Goal: Task Accomplishment & Management: Complete application form

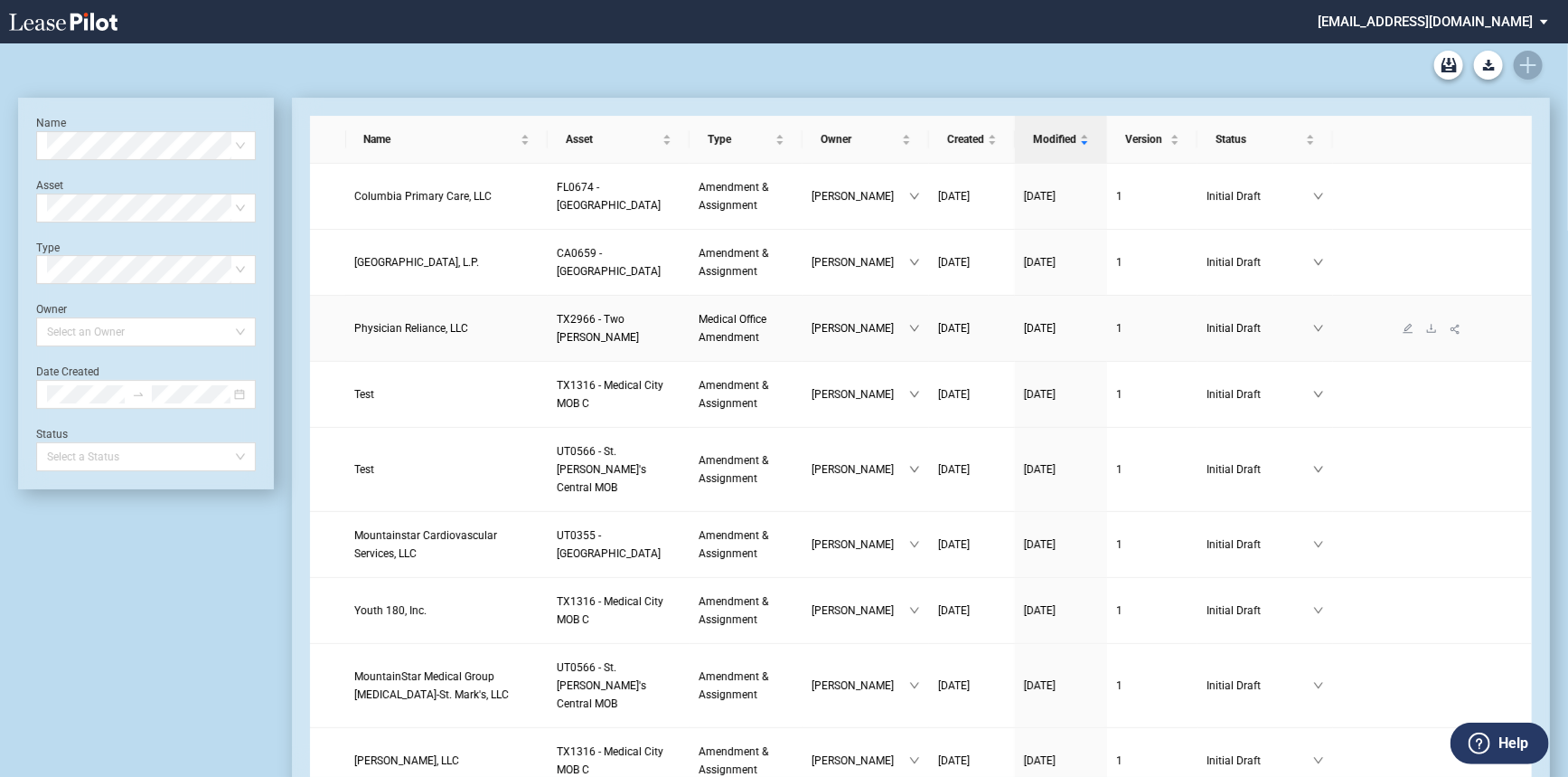
click at [466, 327] on link "Physician Reliance, LLC" at bounding box center [447, 328] width 184 height 18
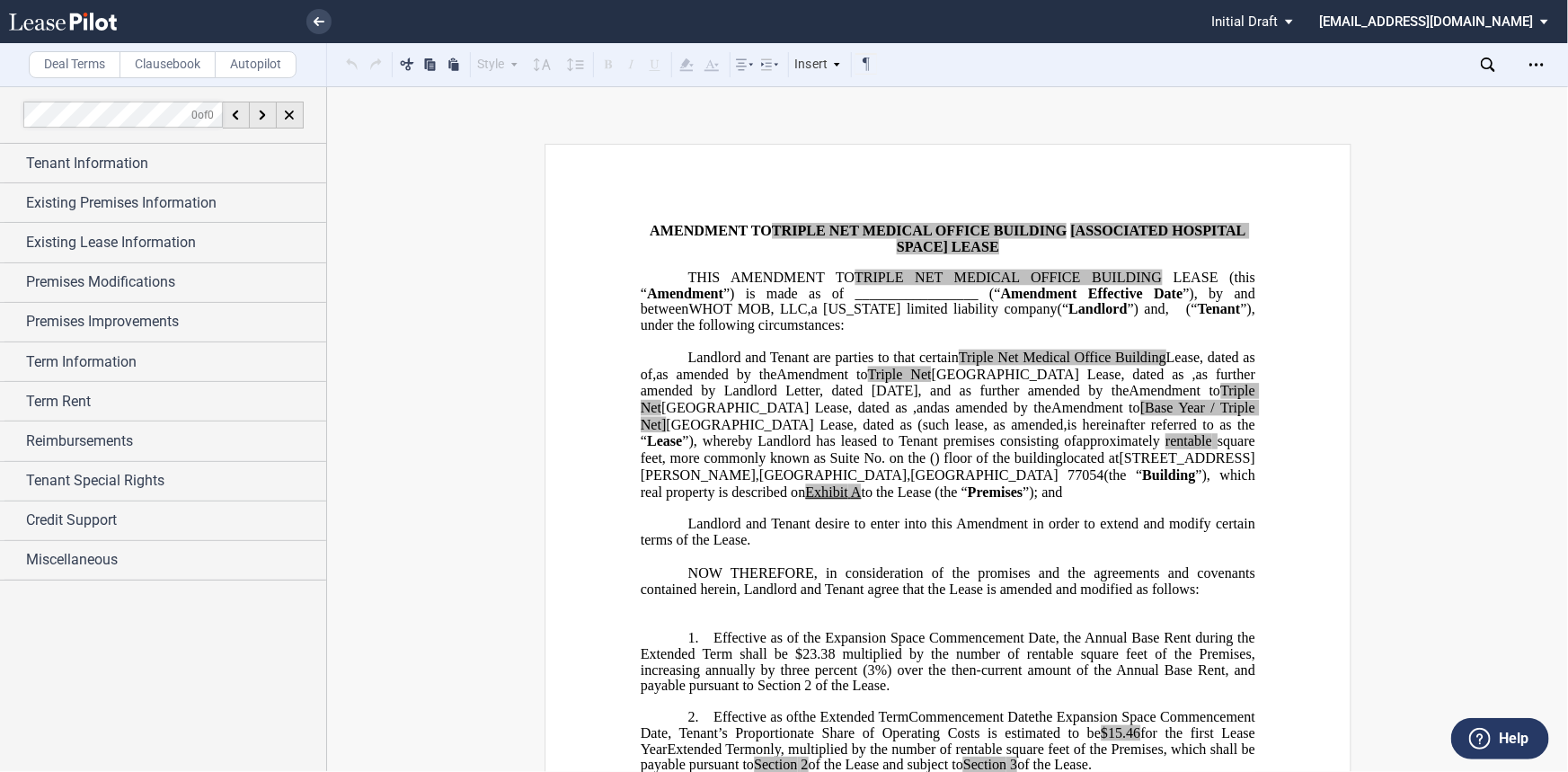
click at [195, 59] on label "Clausebook" at bounding box center [168, 65] width 96 height 27
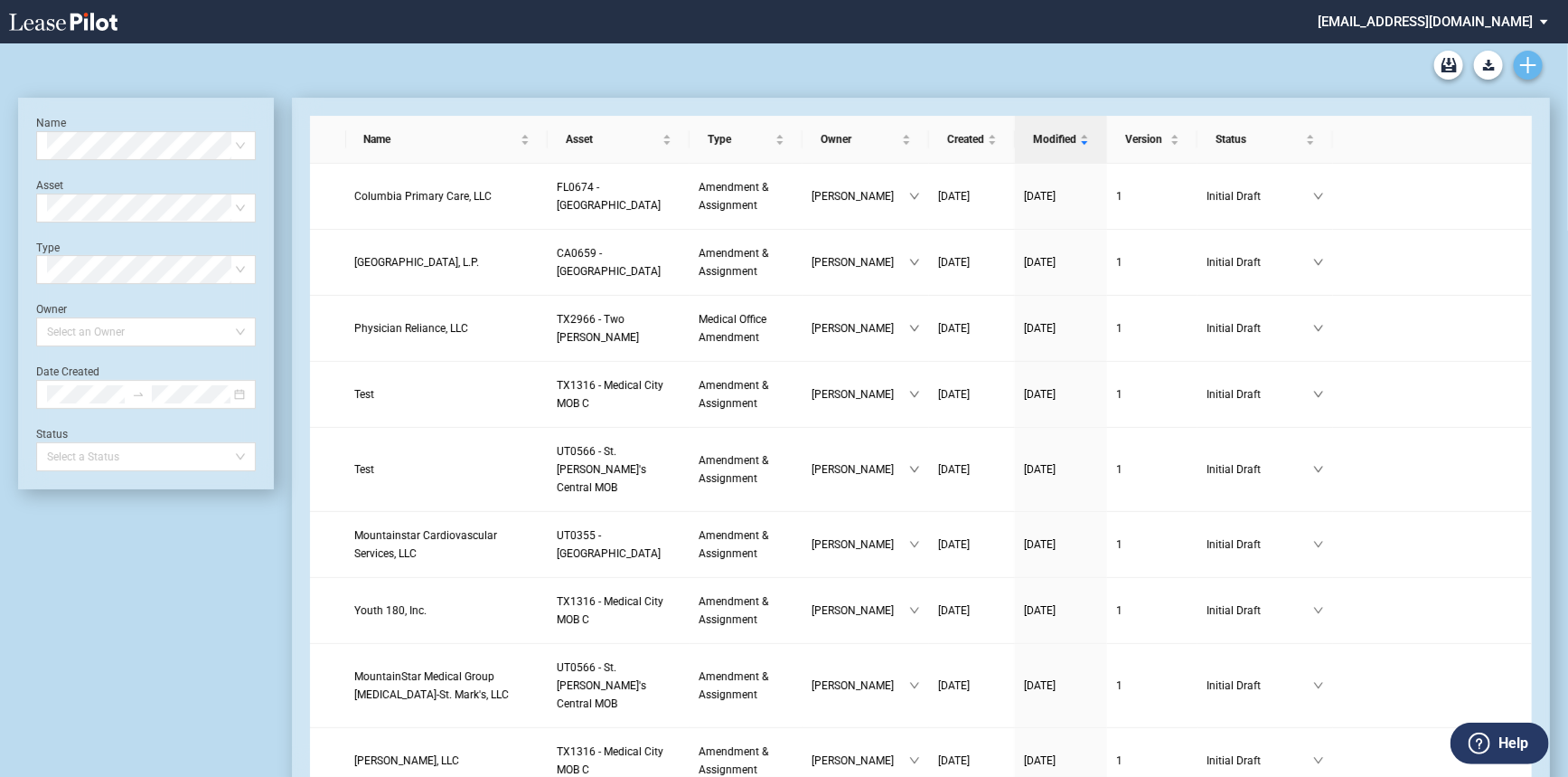
click at [1301, 73] on icon "Create new document" at bounding box center [1528, 65] width 16 height 16
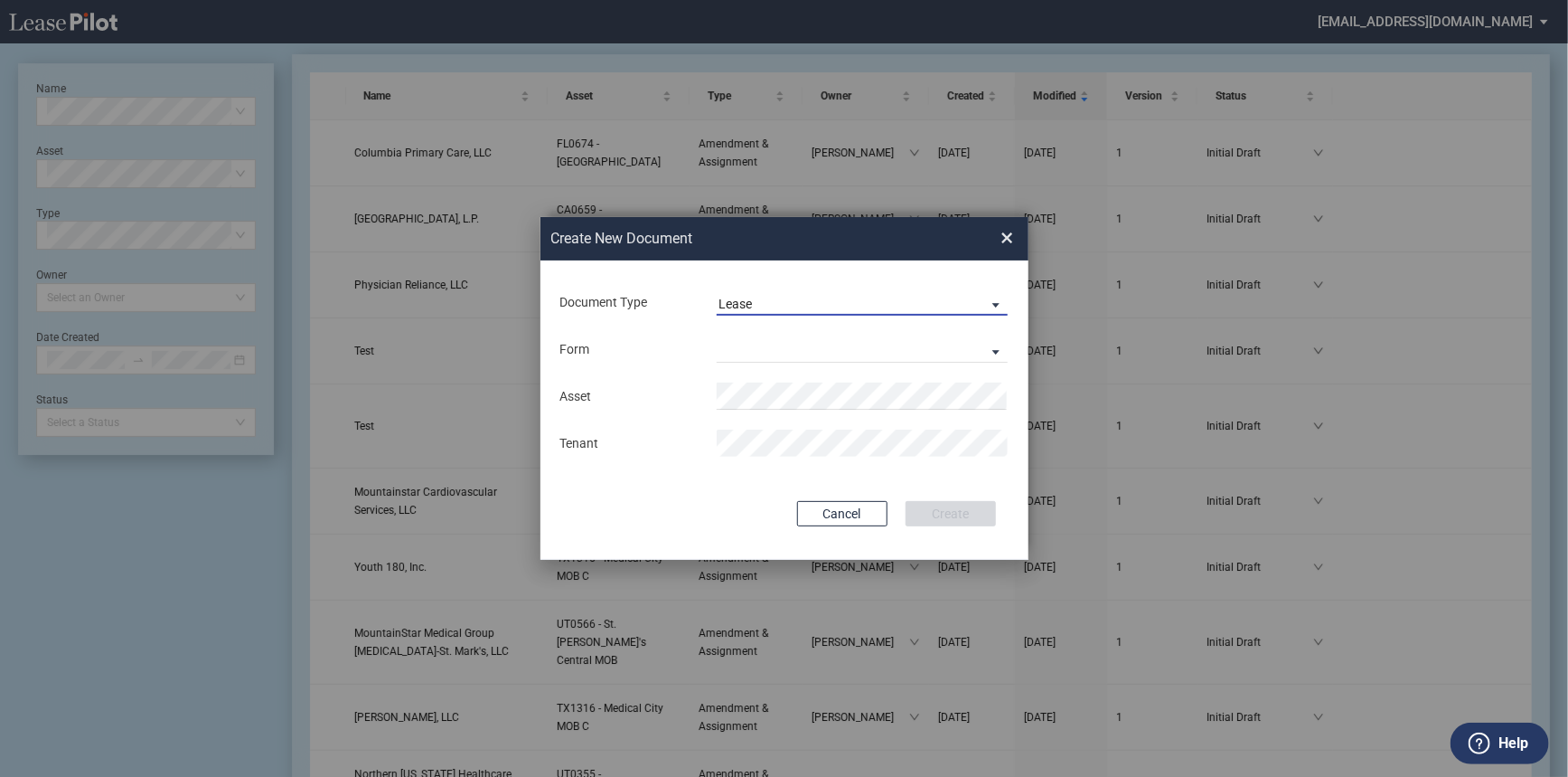
click at [760, 303] on span "Lease" at bounding box center [848, 305] width 259 height 18
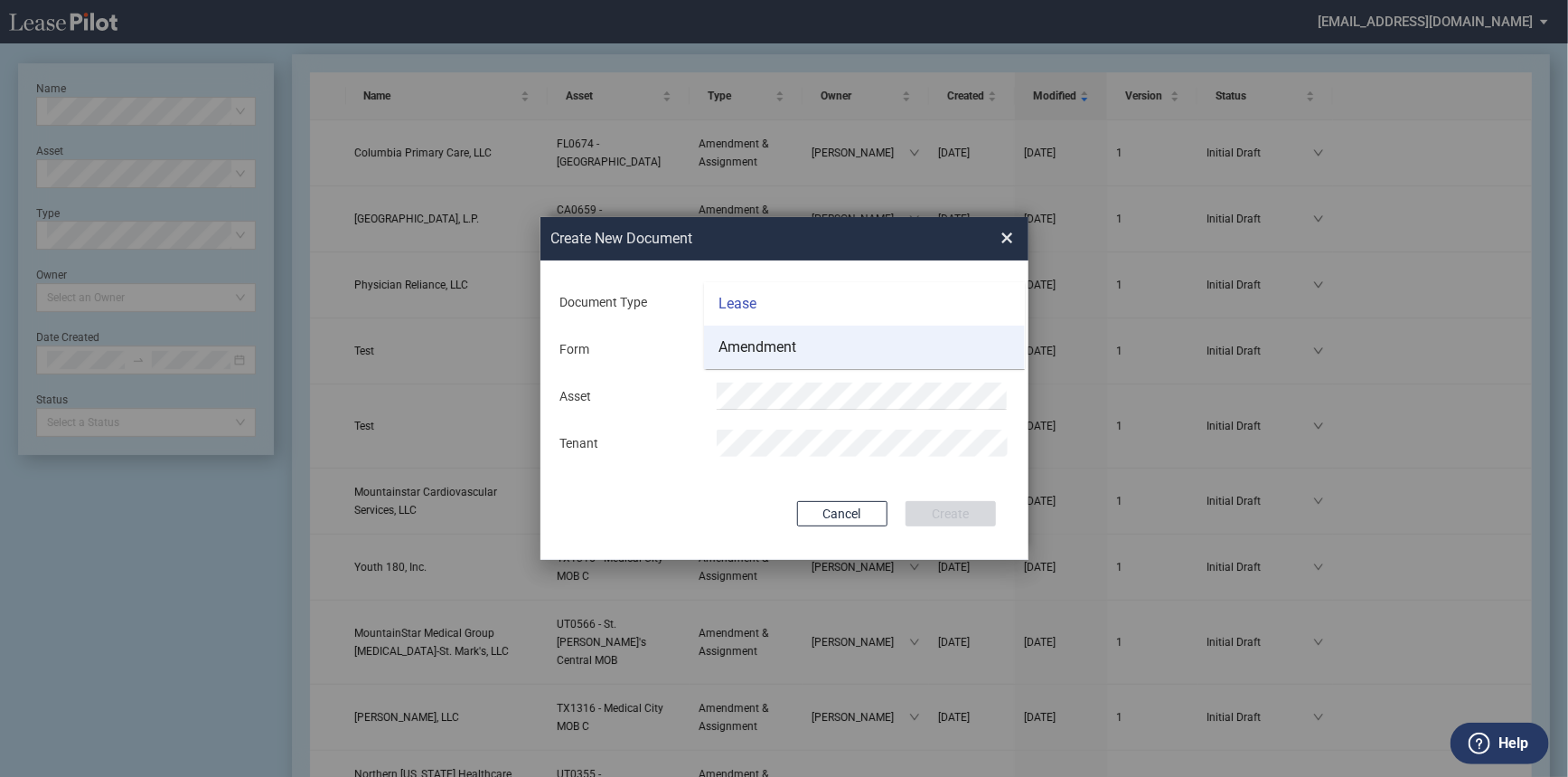
click at [754, 335] on md-option "Amendment" at bounding box center [864, 347] width 321 height 44
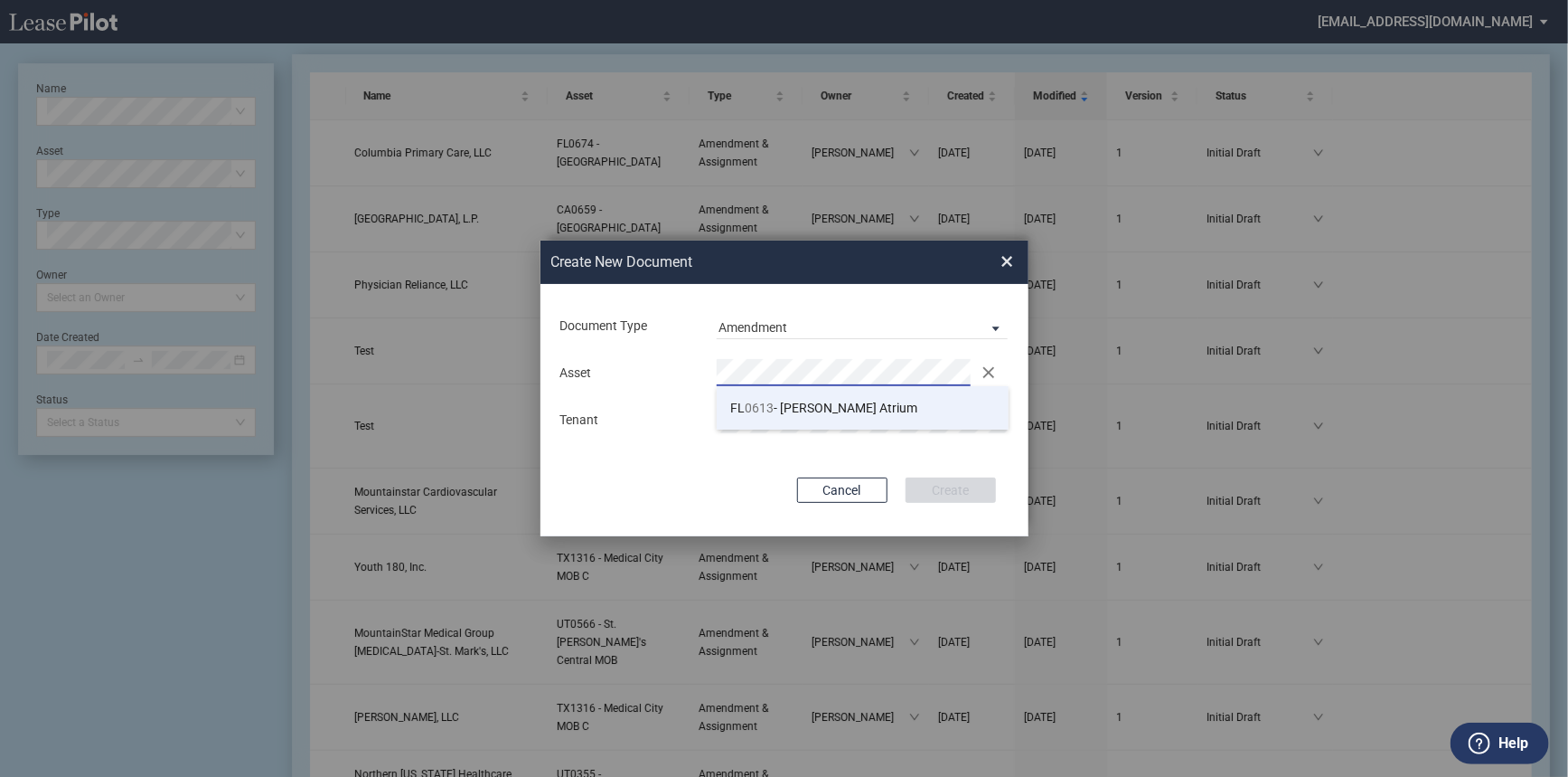
click at [784, 405] on span "FL 0613 - [PERSON_NAME] Atrium" at bounding box center [823, 407] width 187 height 15
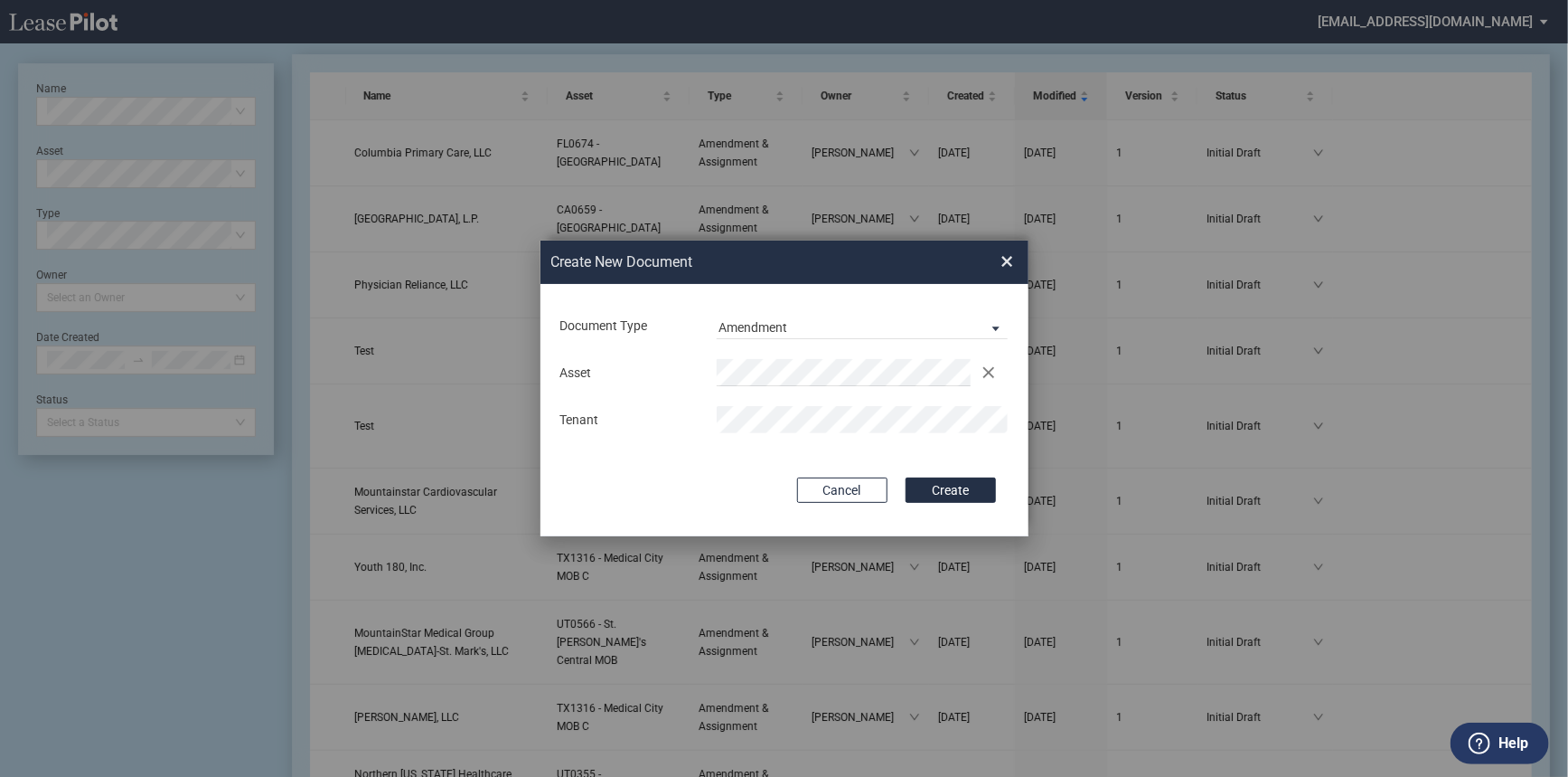
click at [949, 501] on button "Create" at bounding box center [950, 490] width 90 height 25
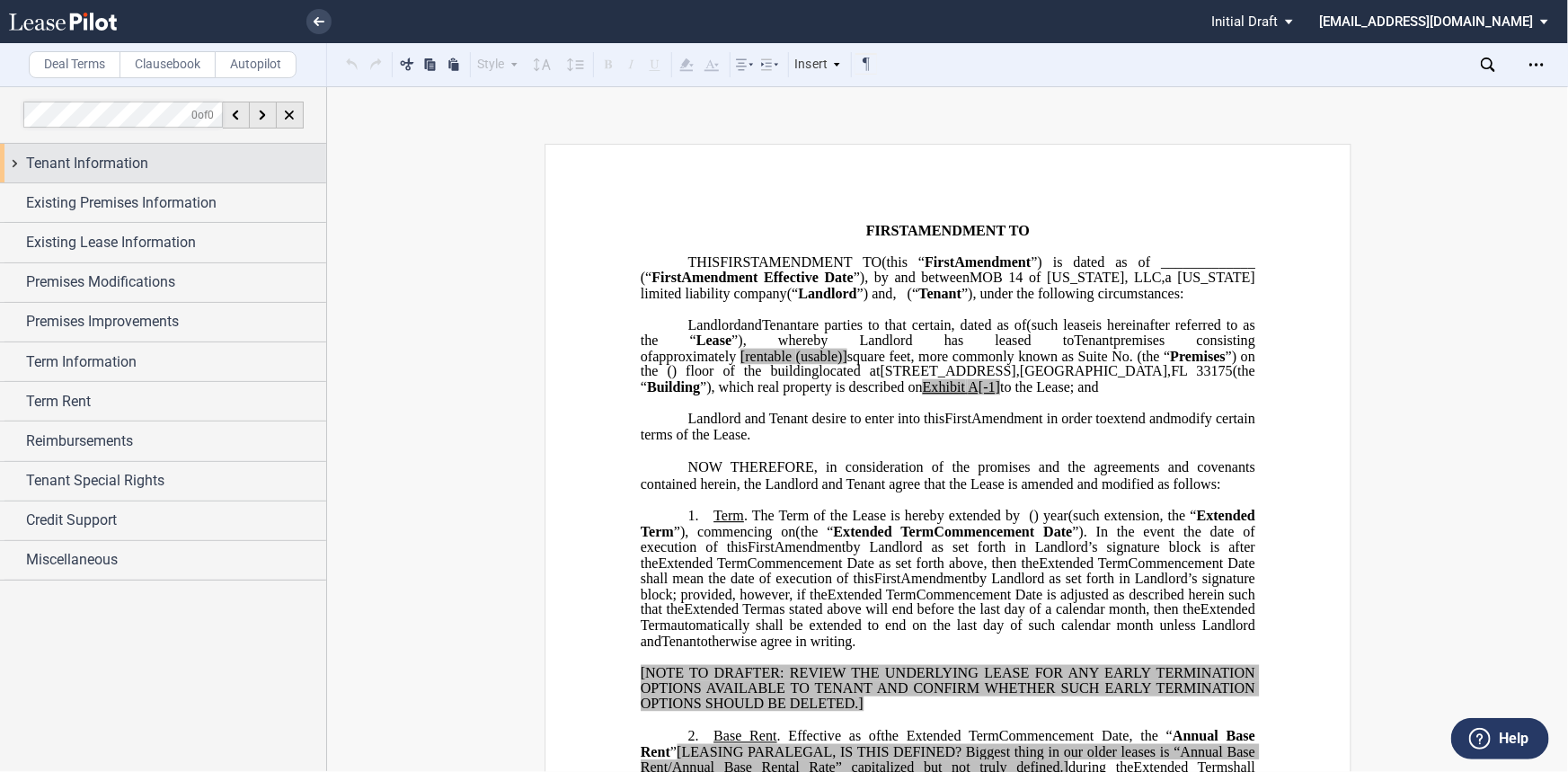
click at [122, 171] on span "Tenant Information" at bounding box center [87, 163] width 122 height 21
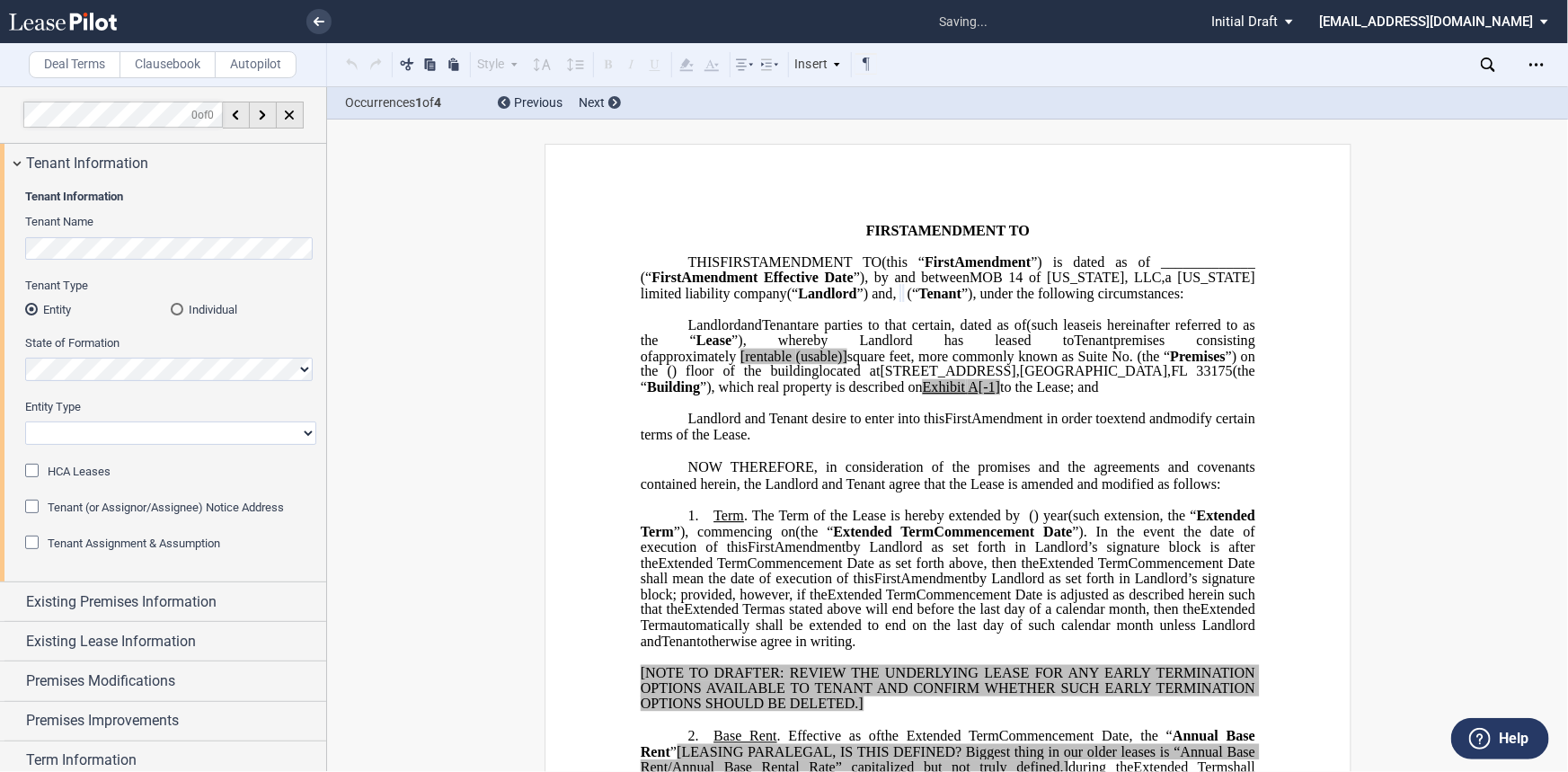
click at [165, 431] on select "Corporation Limited Liability Company General Partnership Limited Partnership O…" at bounding box center [171, 433] width 291 height 23
select select "limited partnership"
click at [25, 421] on select "Corporation Limited Liability Company General Partnership Limited Partnership O…" at bounding box center [171, 433] width 291 height 23
click at [94, 474] on span "HCA Leases" at bounding box center [78, 471] width 63 height 13
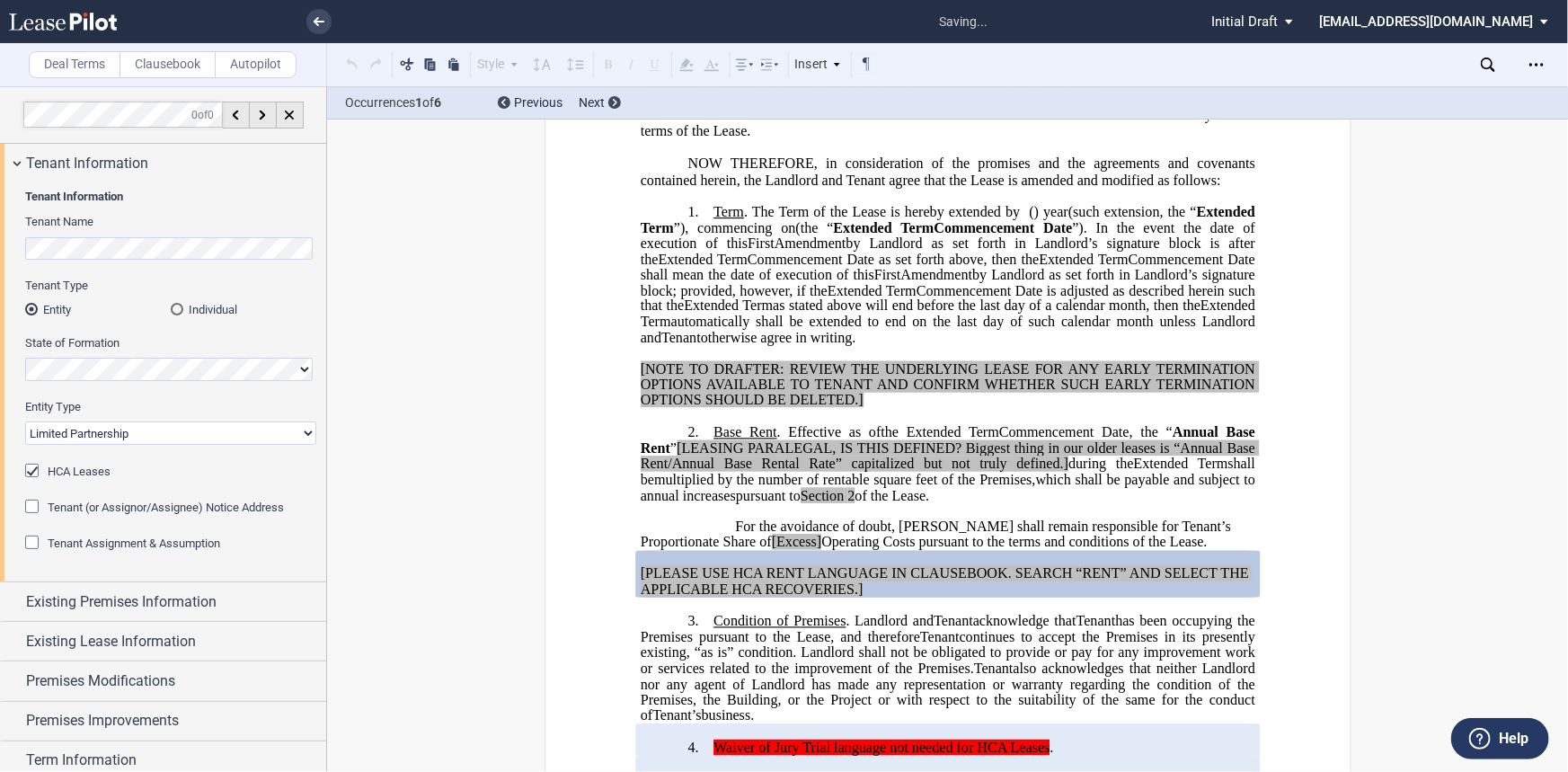
scroll to position [548, 0]
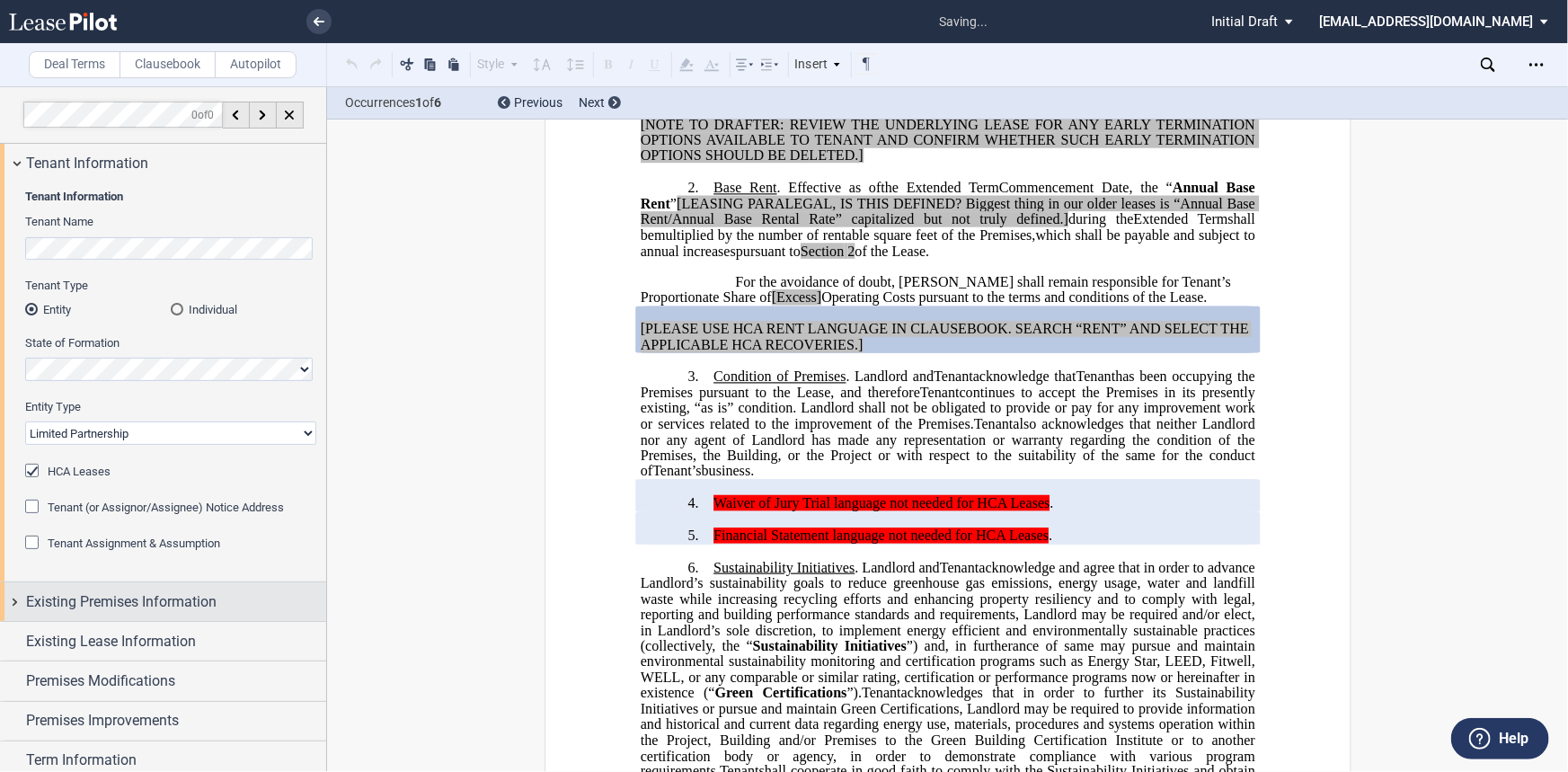
click at [189, 607] on span "Existing Premises Information" at bounding box center [122, 601] width 191 height 21
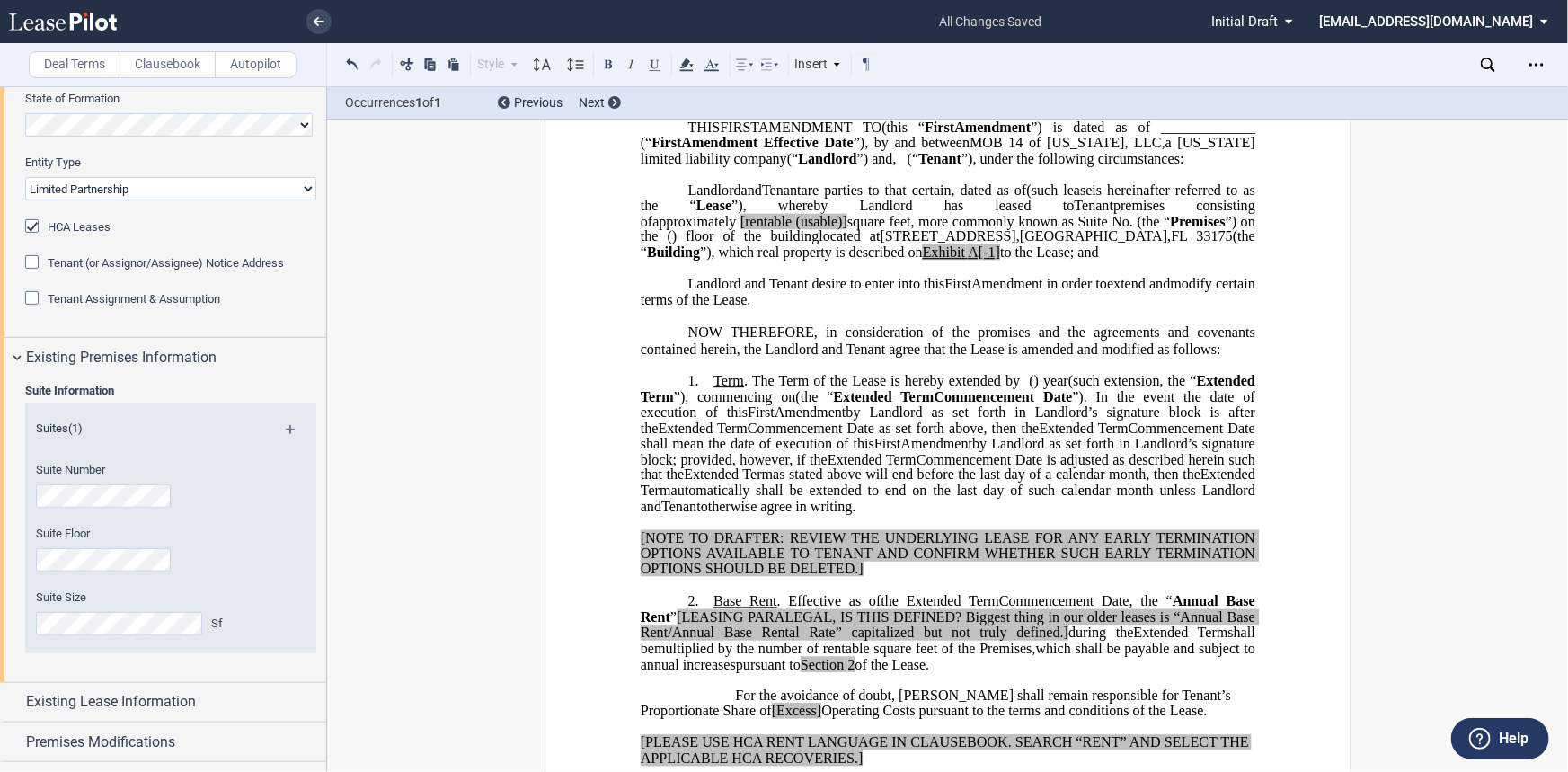
scroll to position [31, 0]
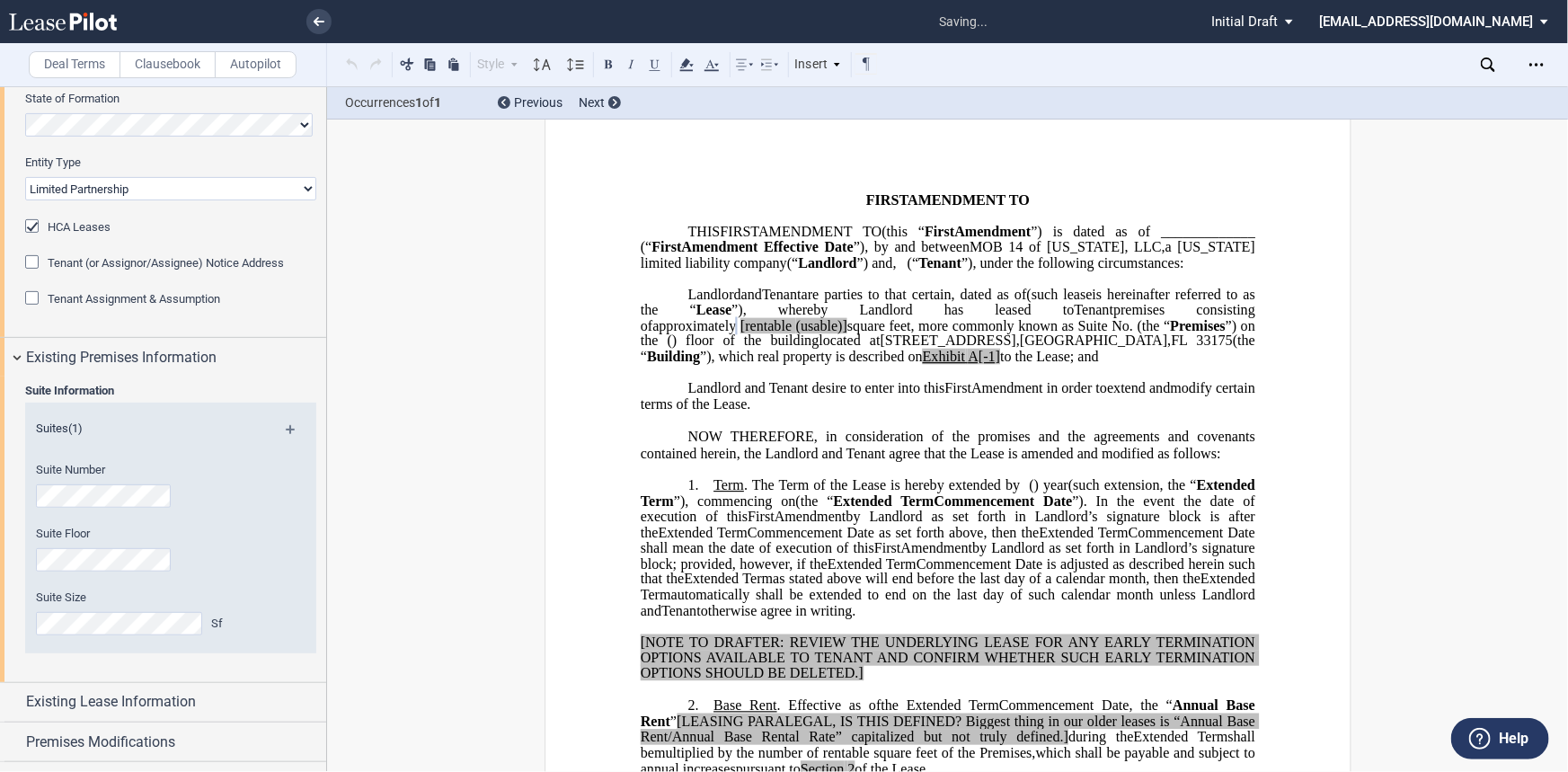
click at [847, 333] on span "(usable)]" at bounding box center [821, 325] width 51 height 16
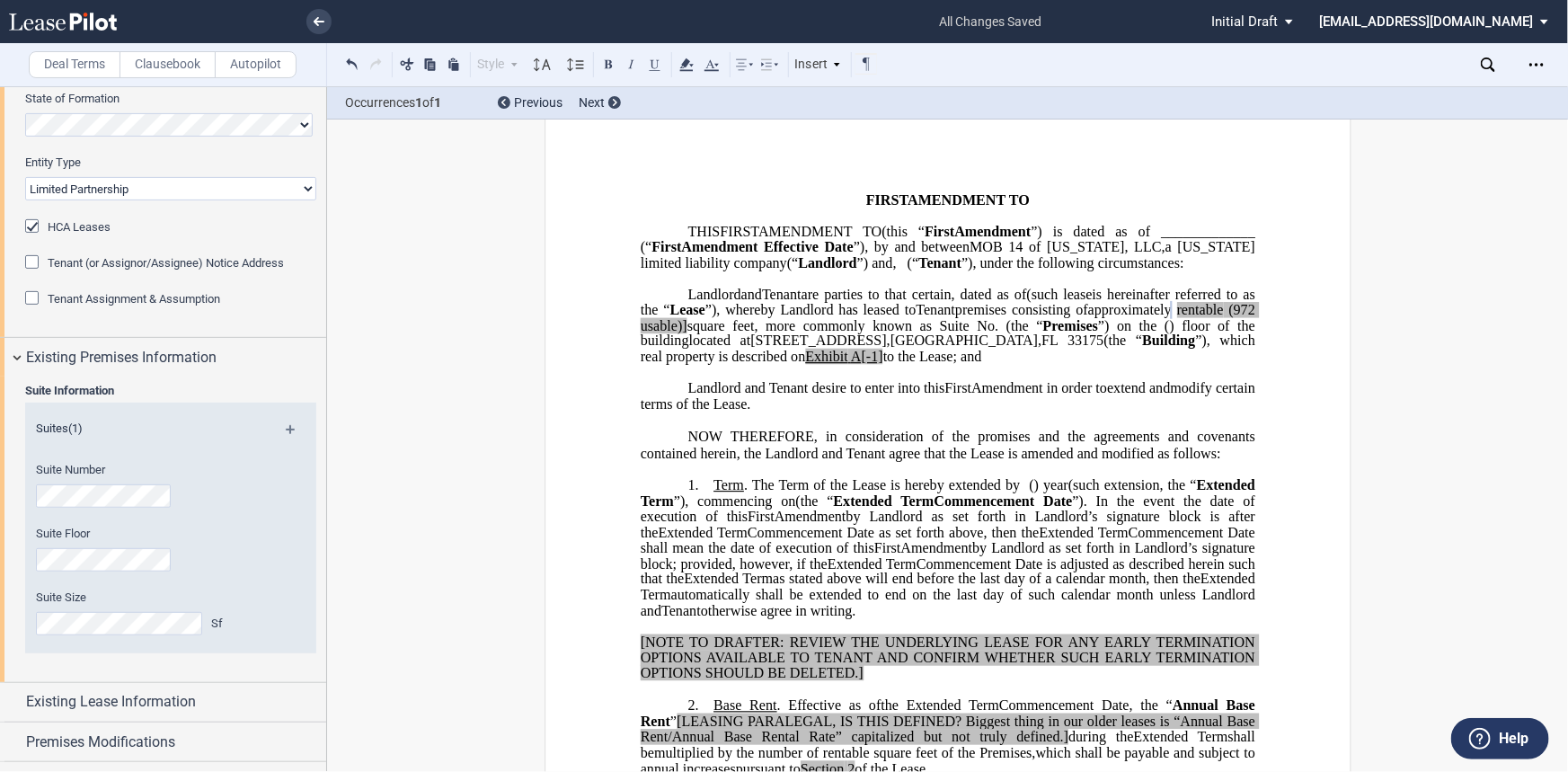
click at [997, 333] on span "square feet, more commonly known as Suite No." at bounding box center [842, 325] width 311 height 16
click at [883, 364] on span "A[-1]" at bounding box center [868, 357] width 33 height 16
click at [222, 697] on div "Existing Lease Information" at bounding box center [176, 702] width 300 height 21
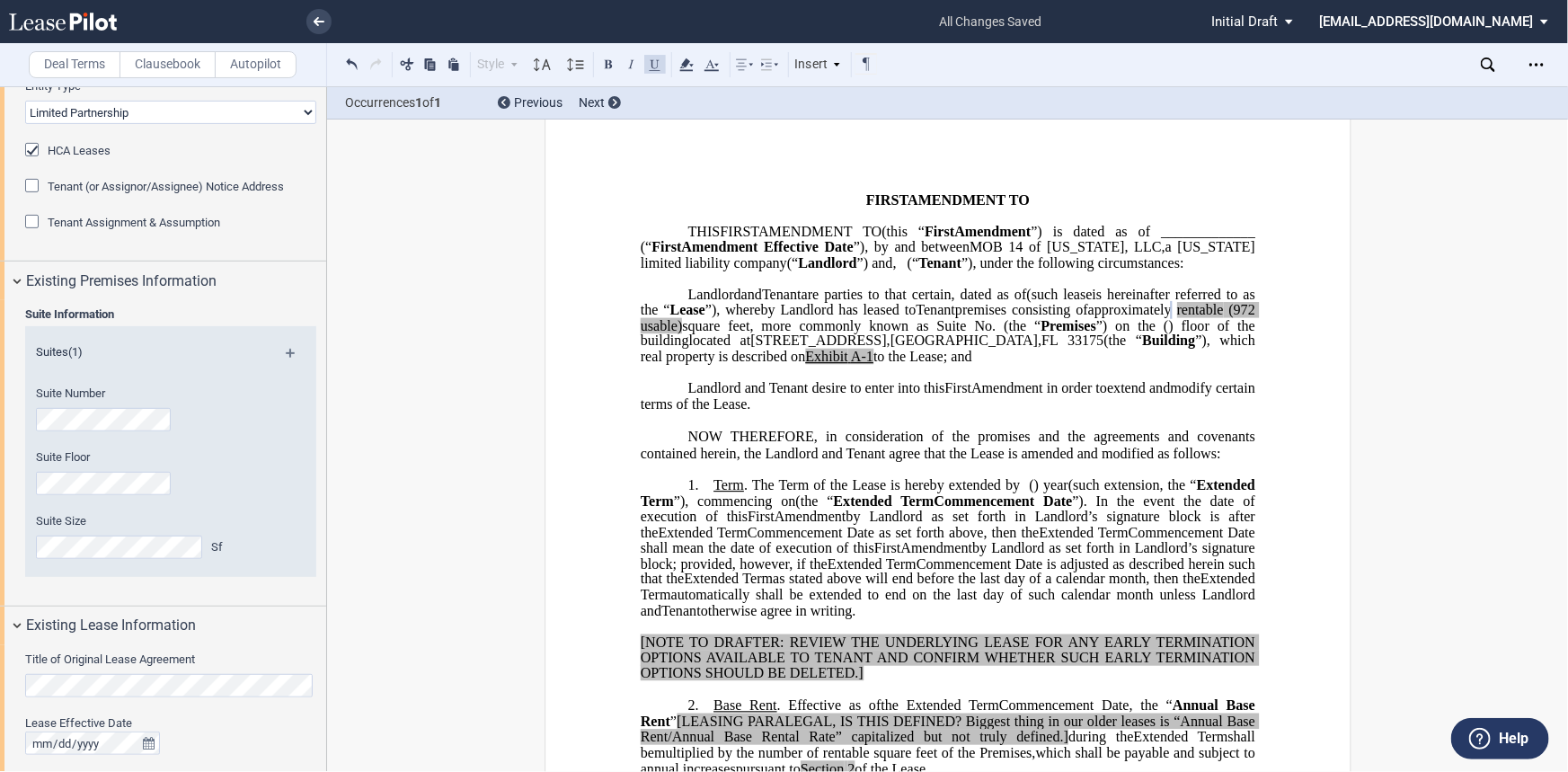
scroll to position [490, 0]
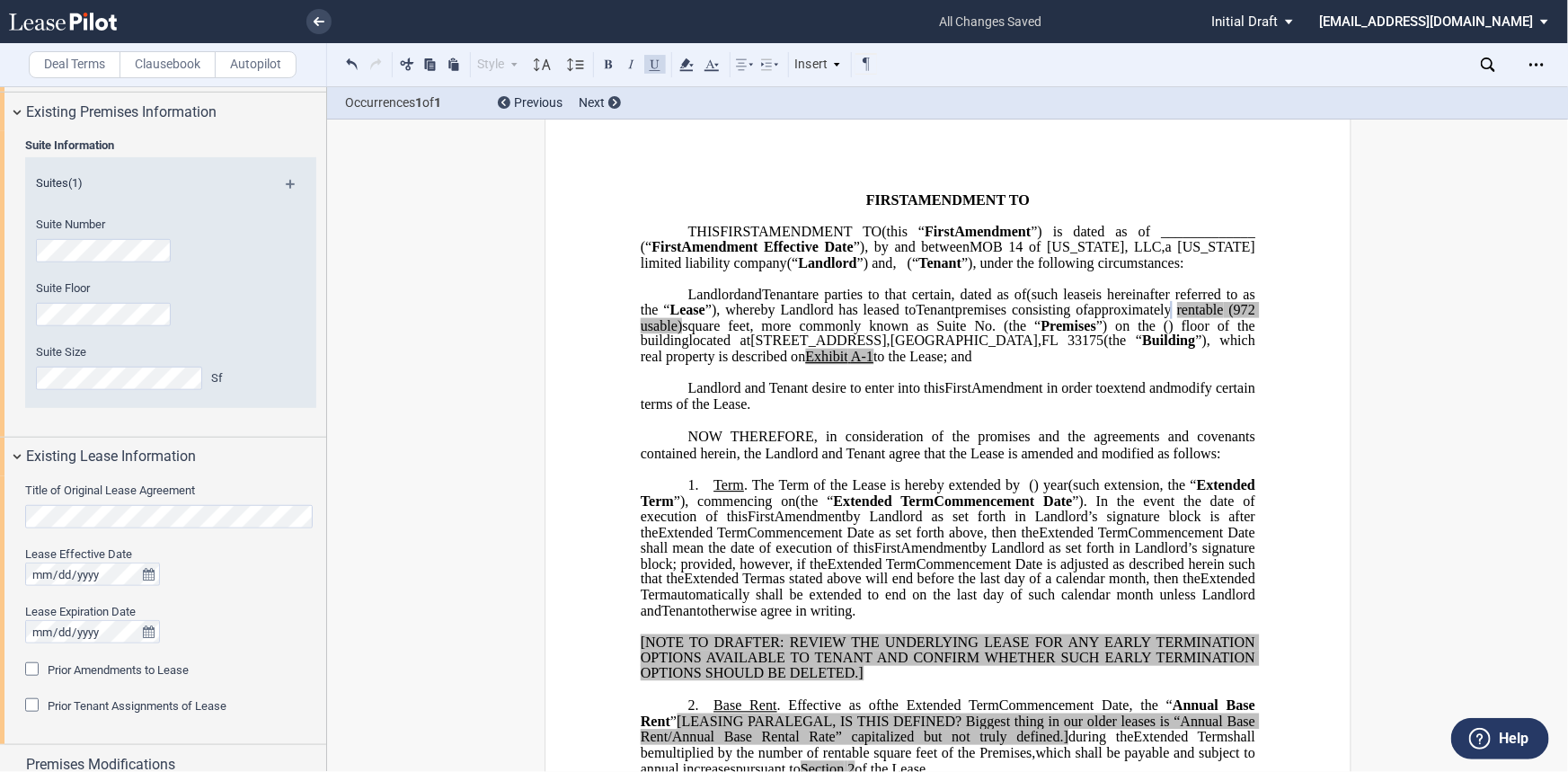
click at [0, 533] on div "Title of Original Lease Agreement Lease Effective Date Lease Expiration Date Pr…" at bounding box center [163, 610] width 326 height 268
click at [156, 679] on div "Prior Amendments to Lease" at bounding box center [118, 670] width 141 height 16
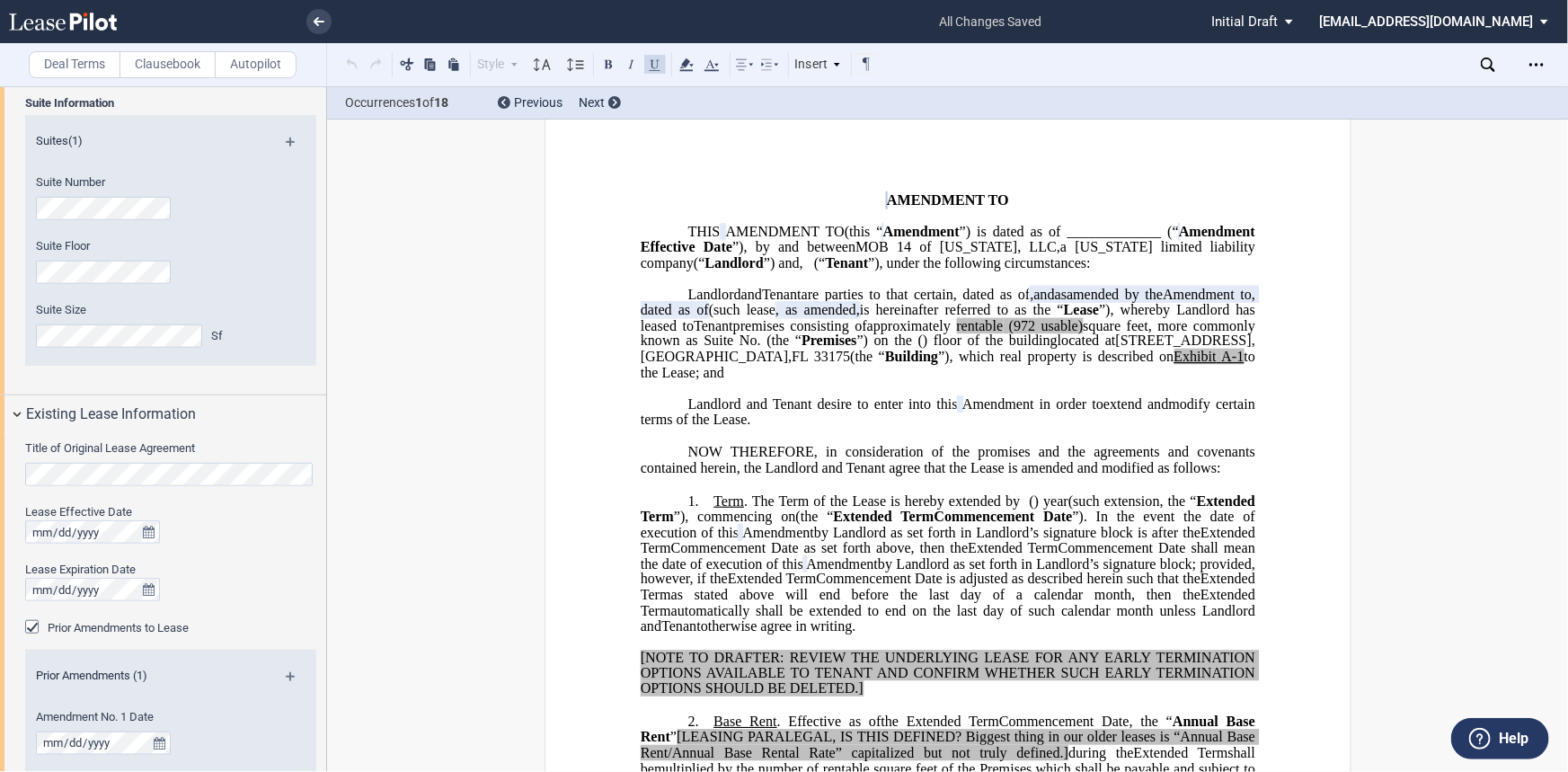
scroll to position [653, 0]
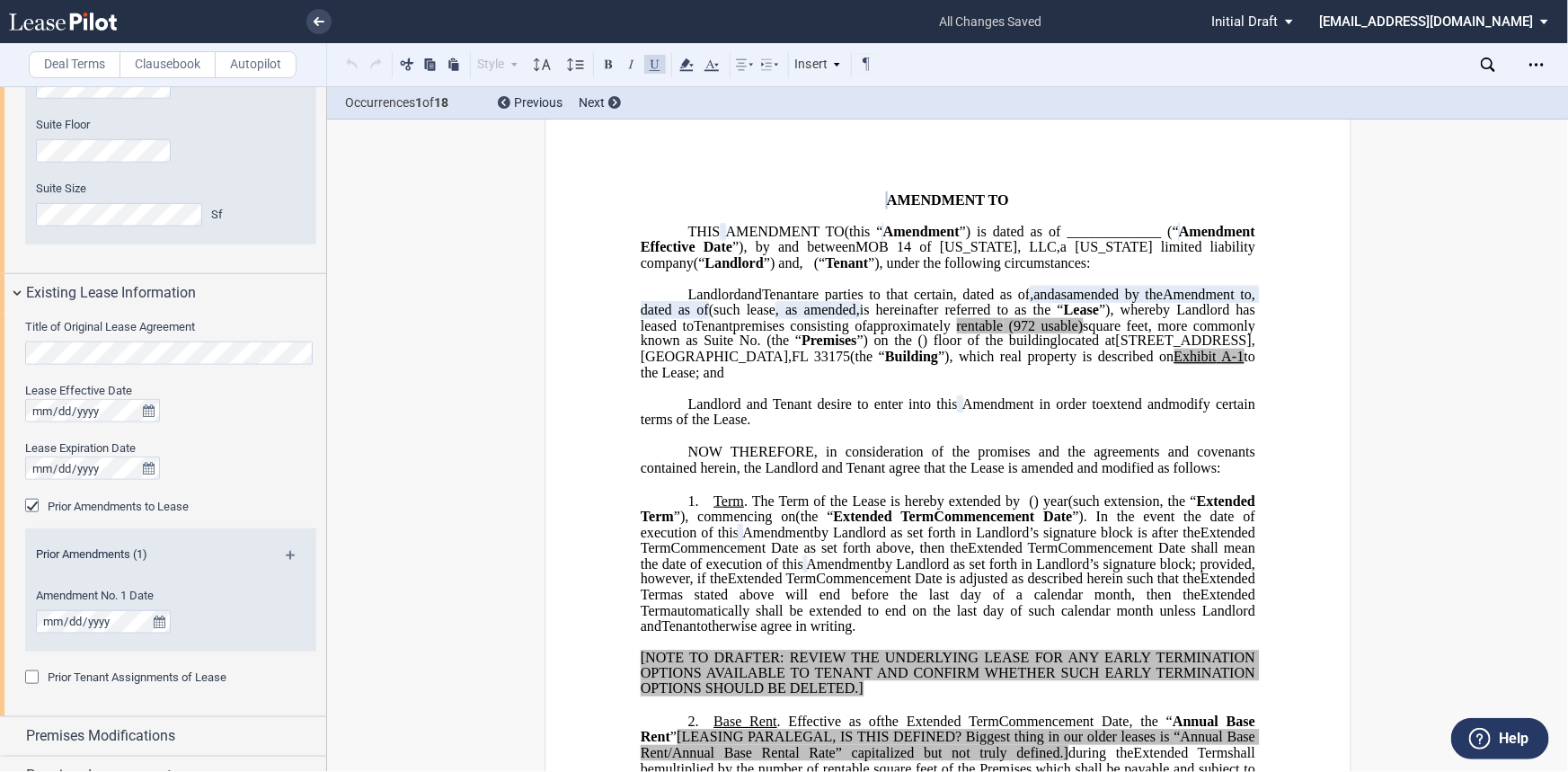
click at [290, 555] on md-icon at bounding box center [297, 561] width 24 height 21
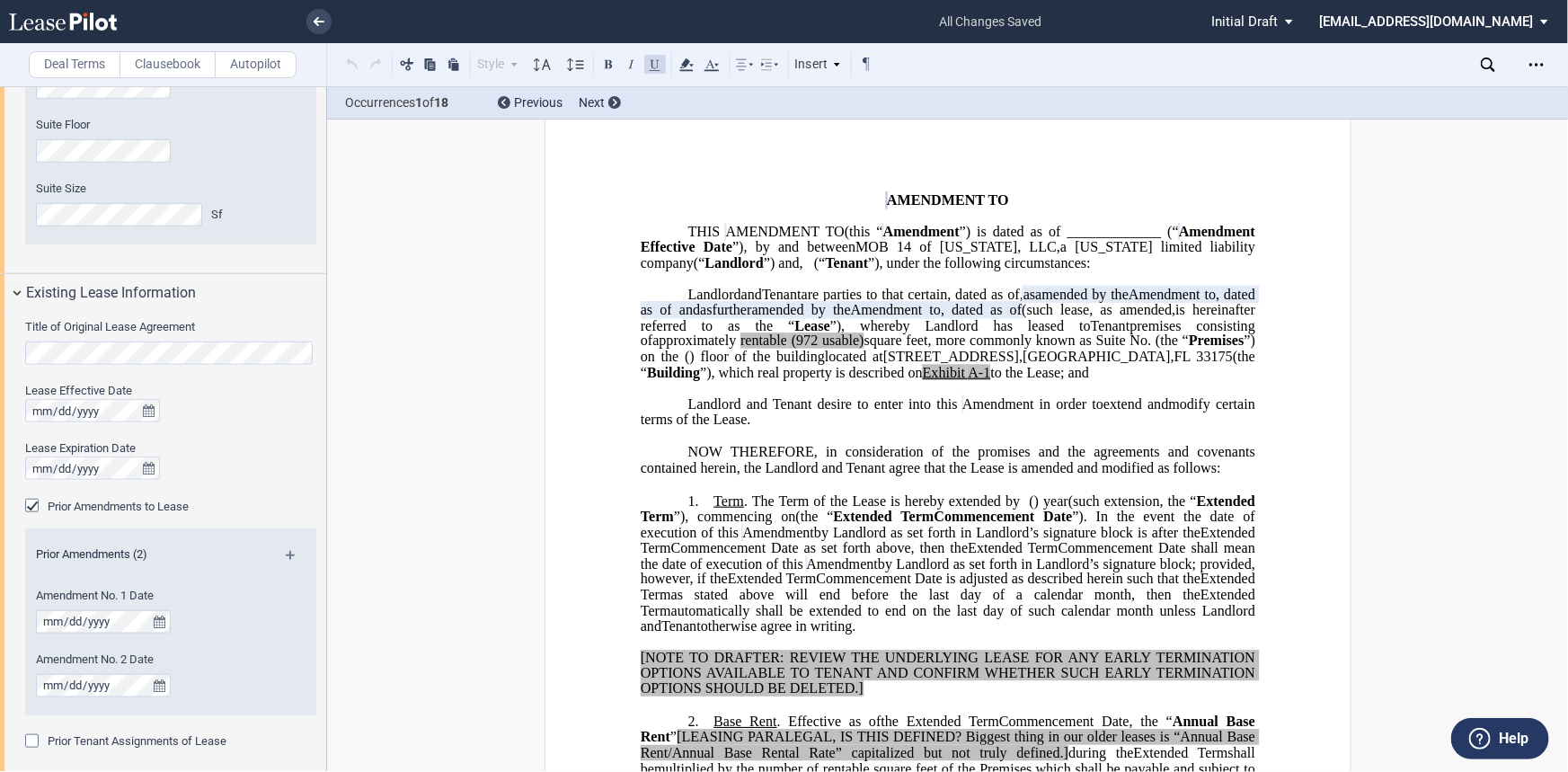
click at [290, 555] on md-icon at bounding box center [297, 561] width 24 height 21
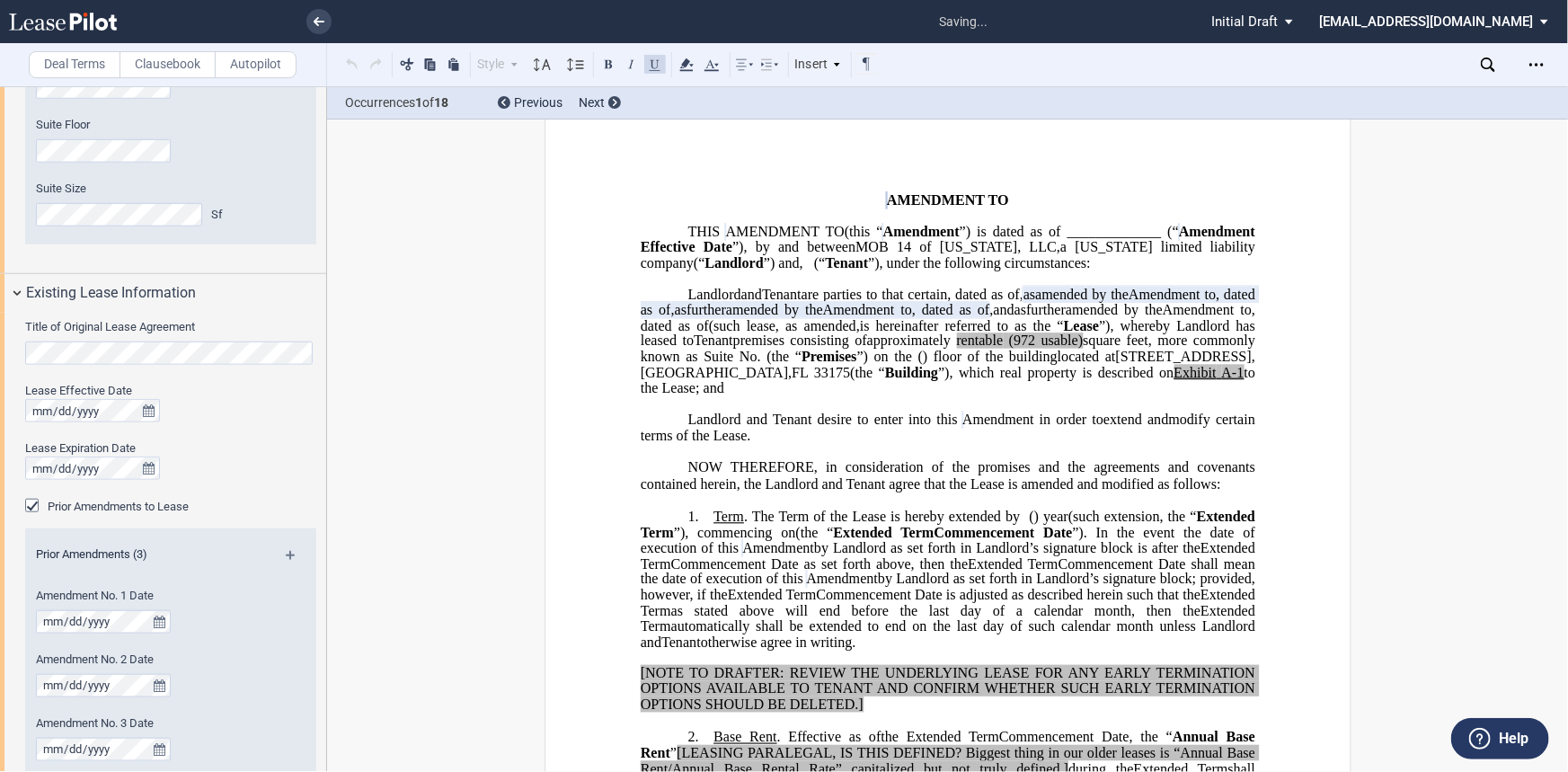
click at [290, 555] on md-icon at bounding box center [297, 561] width 24 height 21
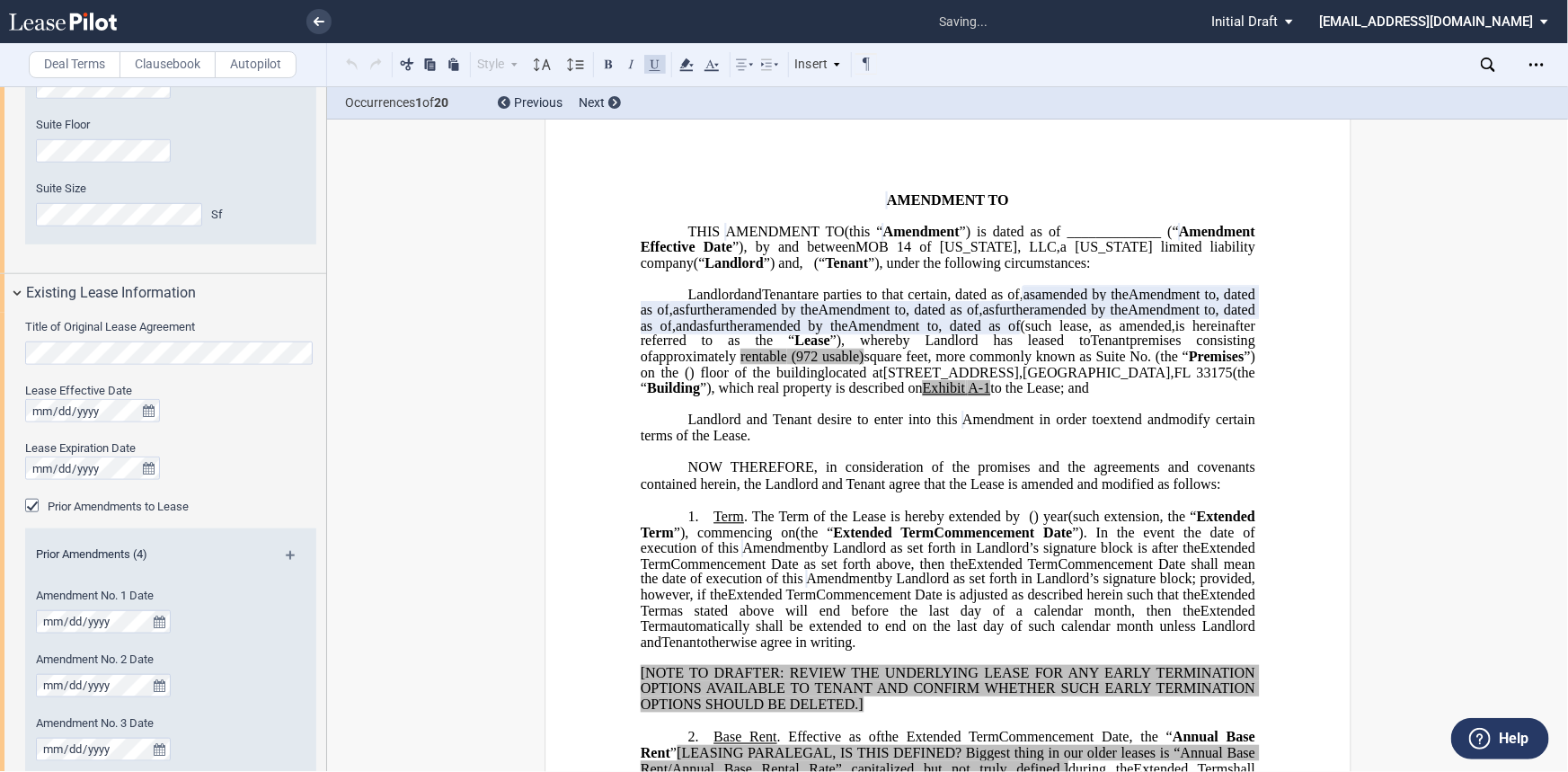
click at [290, 555] on md-icon at bounding box center [297, 561] width 24 height 21
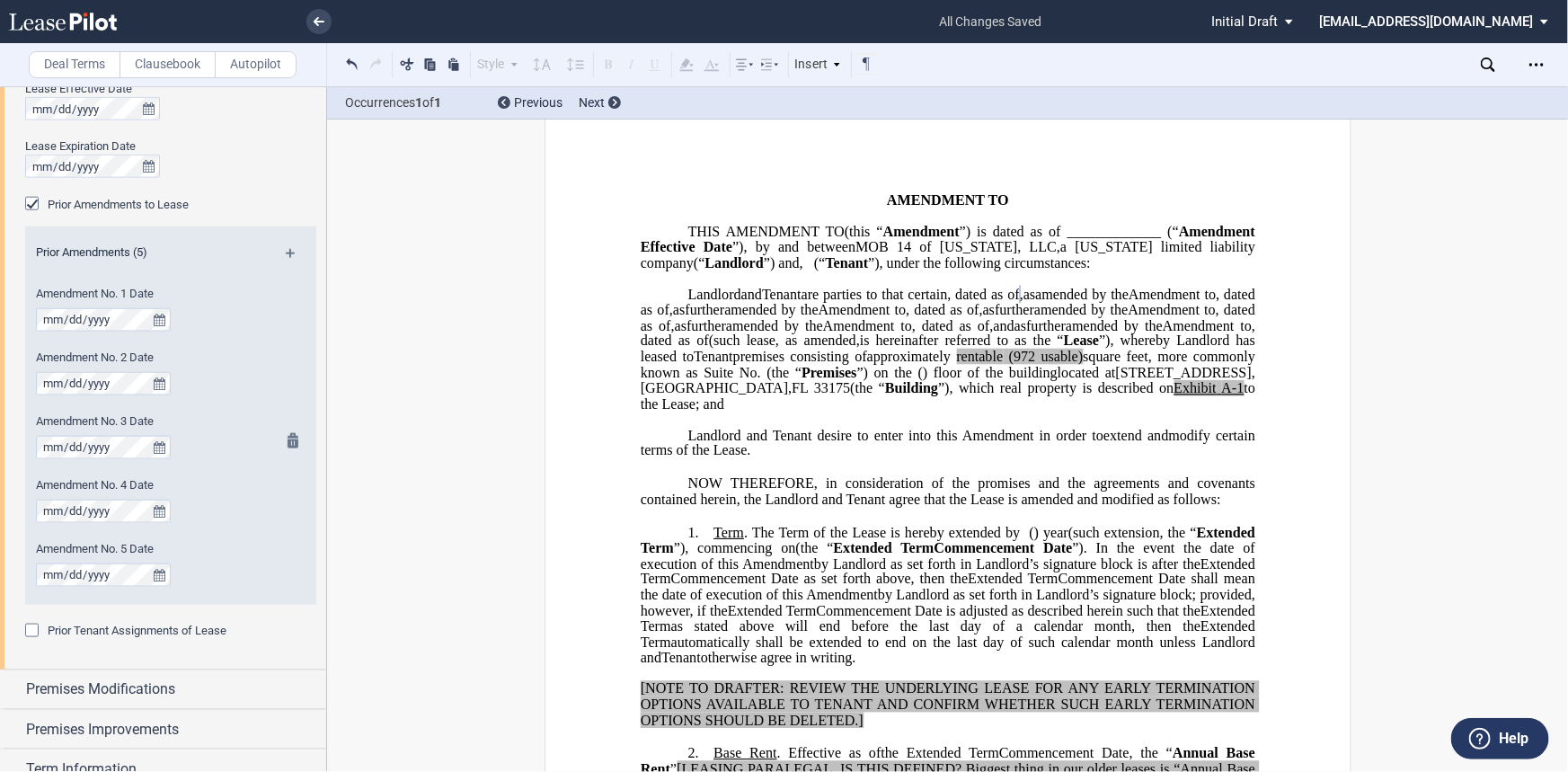
scroll to position [979, 0]
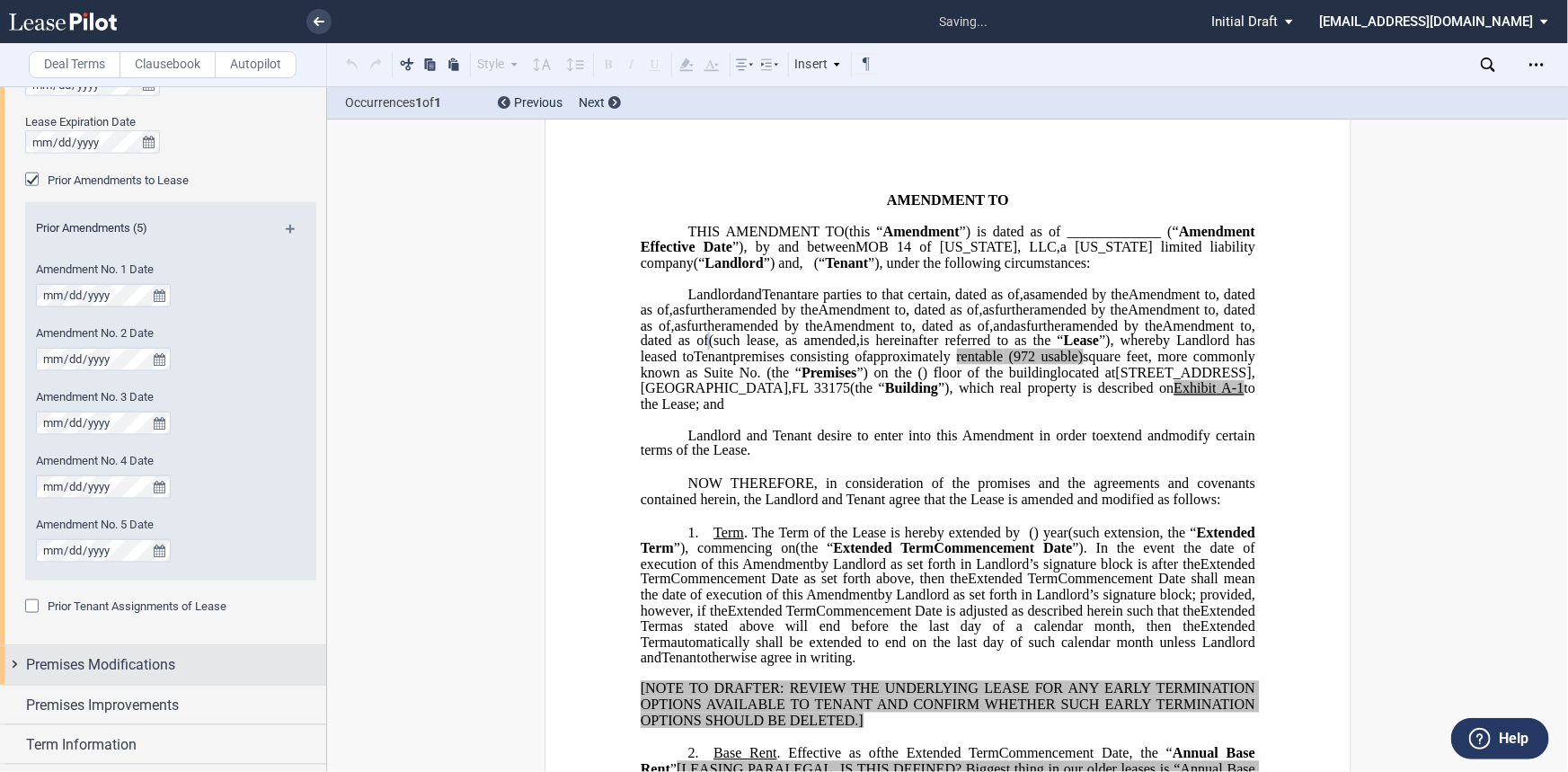
click at [120, 661] on span "Premises Modifications" at bounding box center [100, 664] width 149 height 21
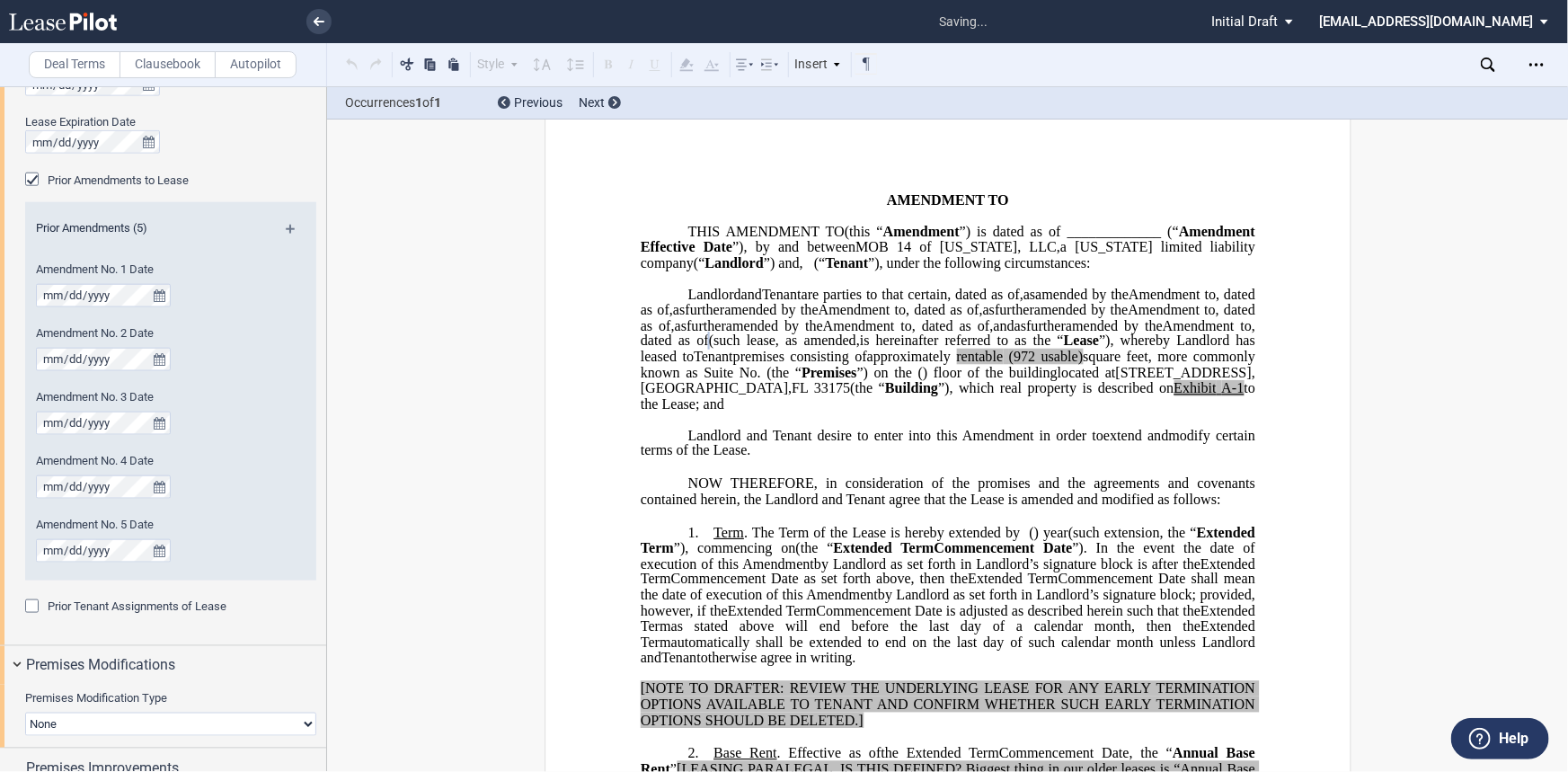
scroll to position [1042, 0]
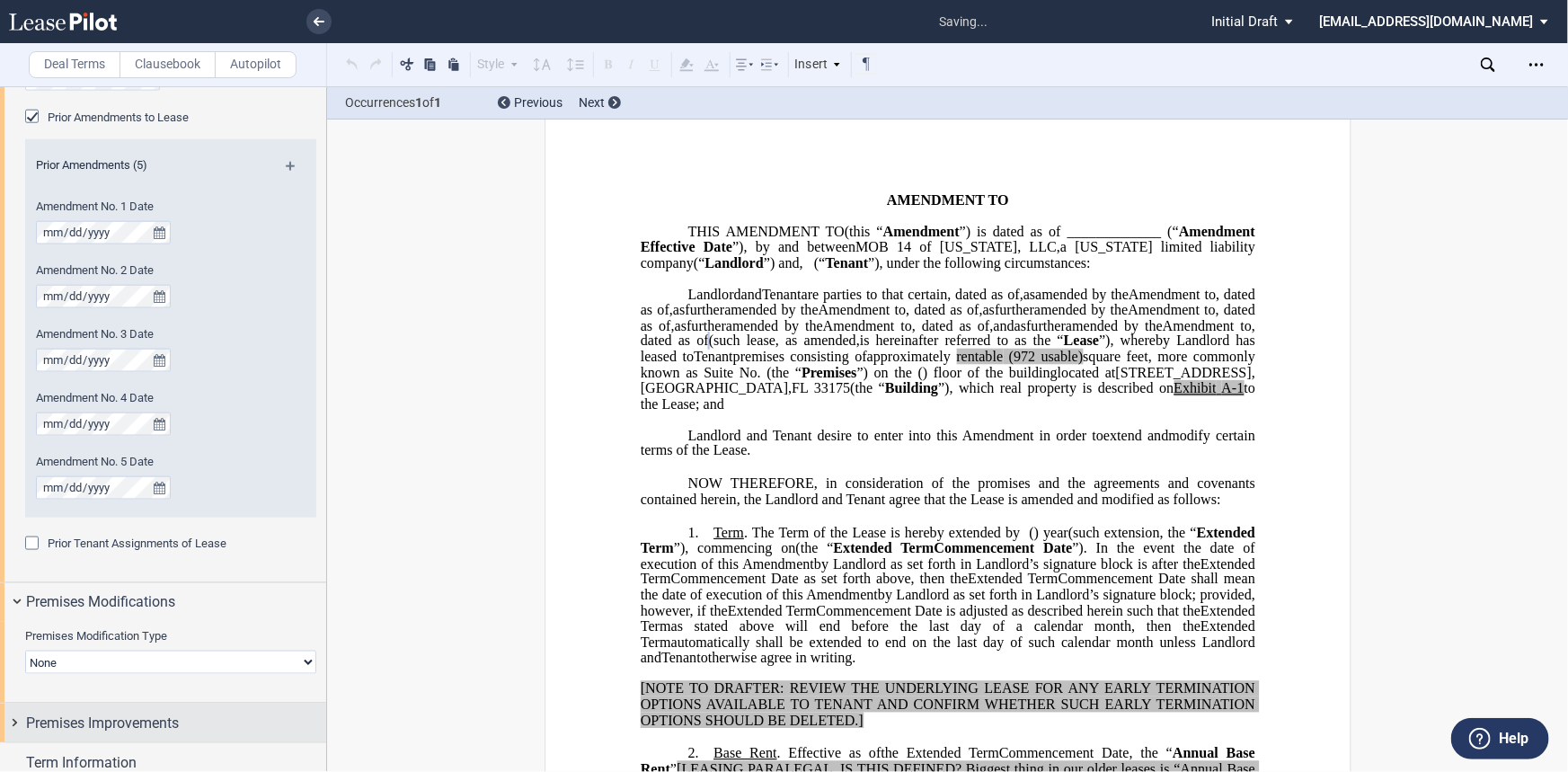
click at [104, 712] on span "Premises Improvements" at bounding box center [102, 723] width 152 height 21
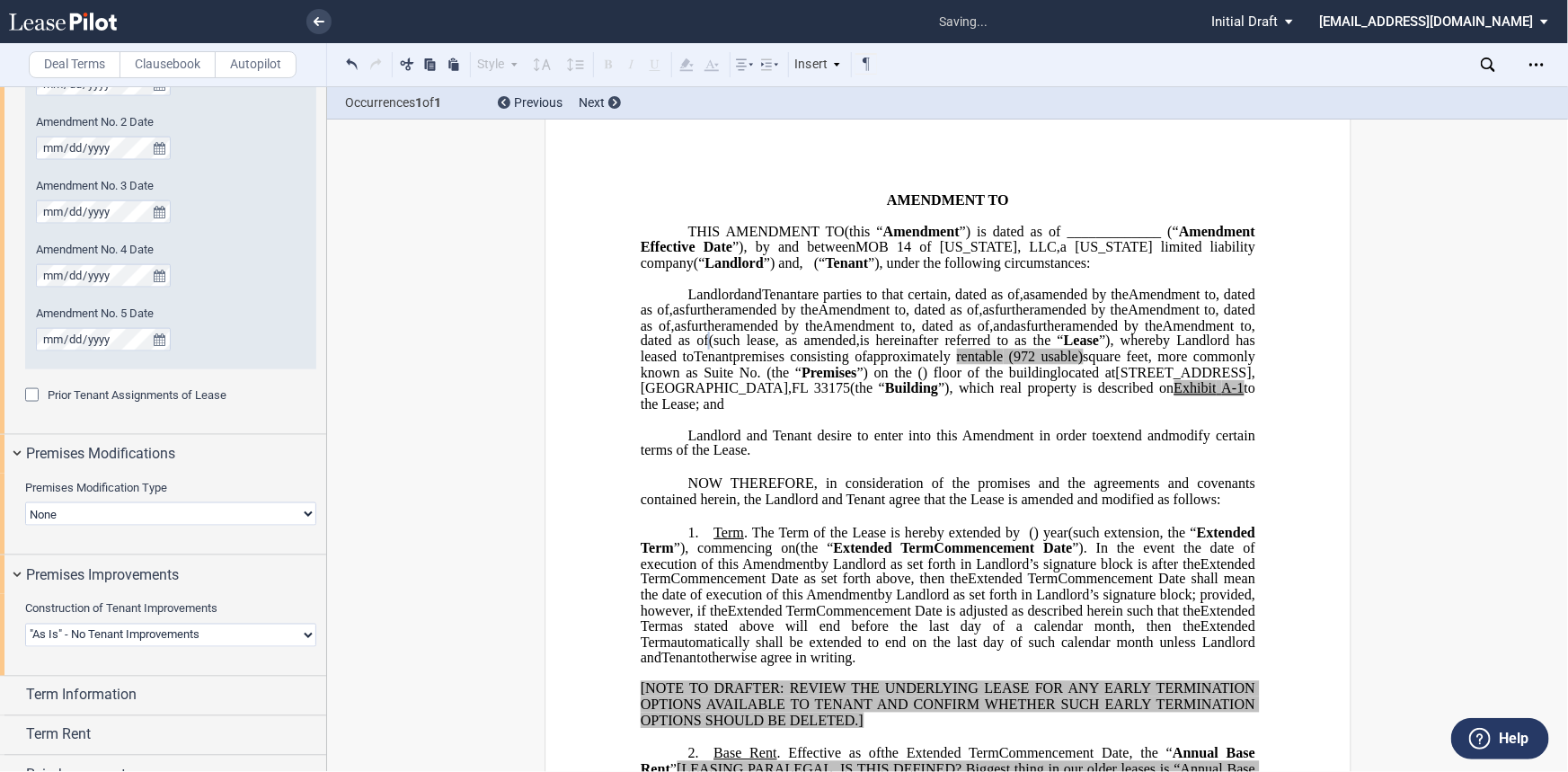
scroll to position [1224, 0]
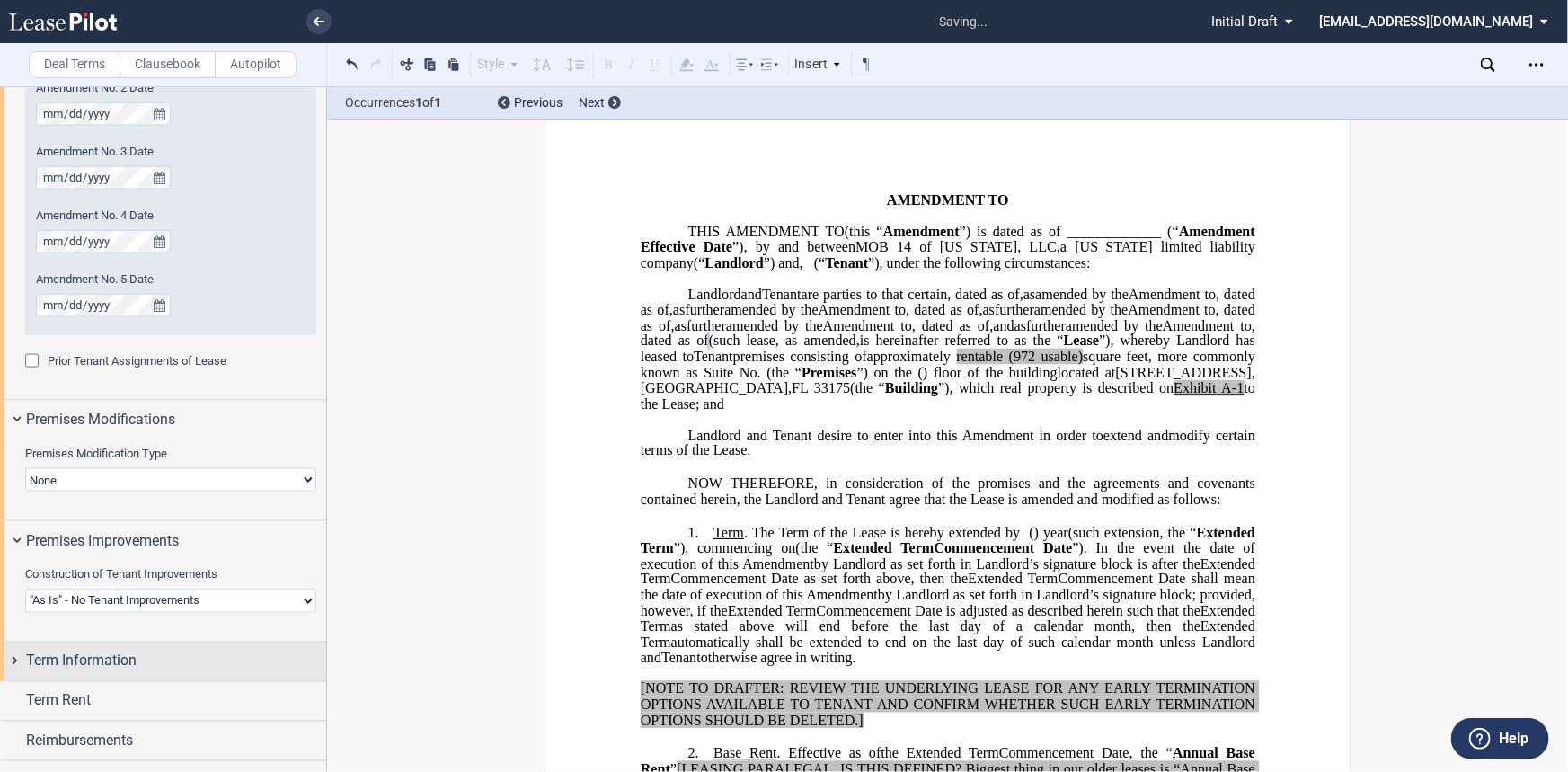
click at [170, 659] on div "Term Information" at bounding box center [176, 661] width 300 height 21
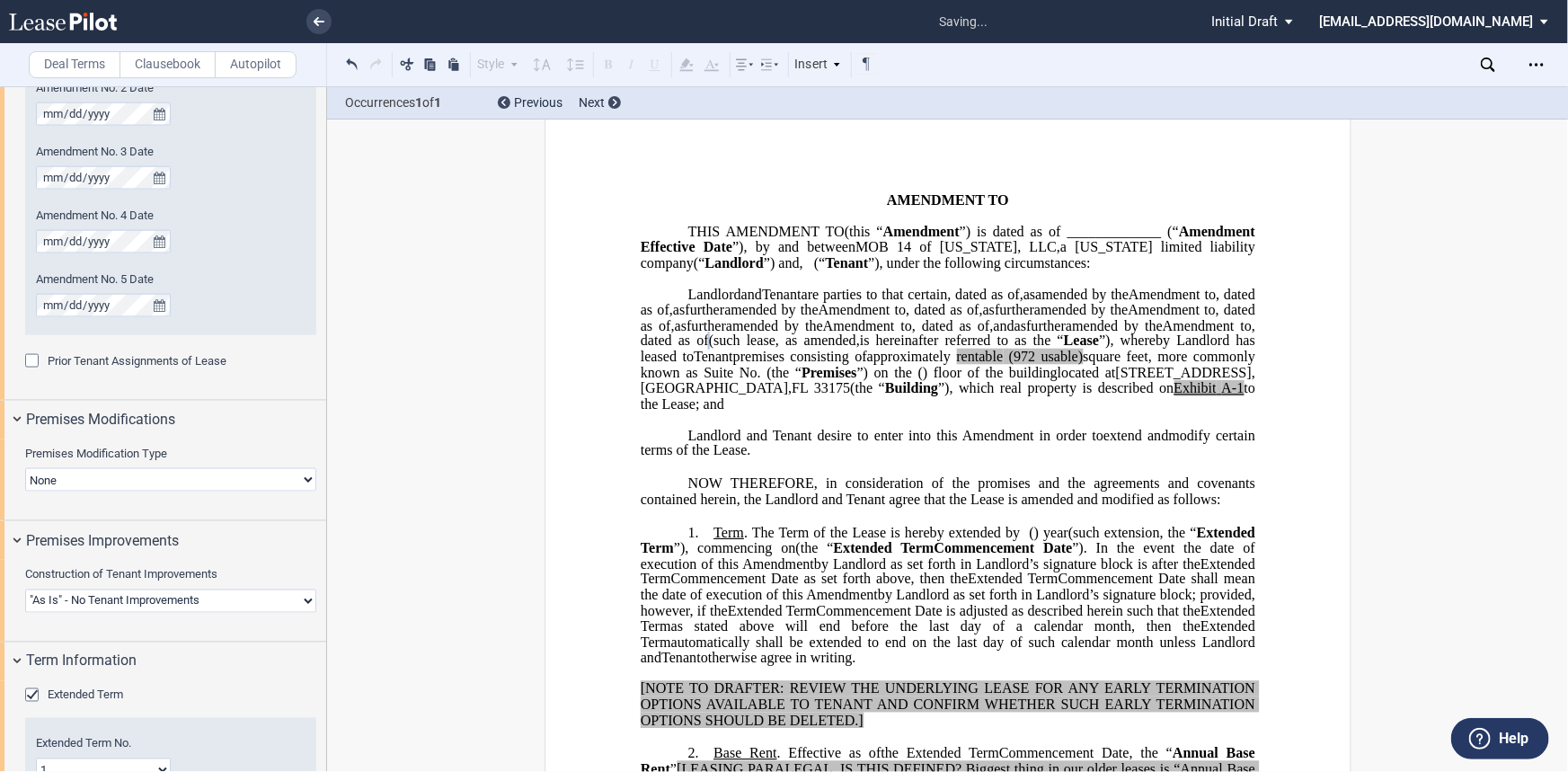
scroll to position [1347, 0]
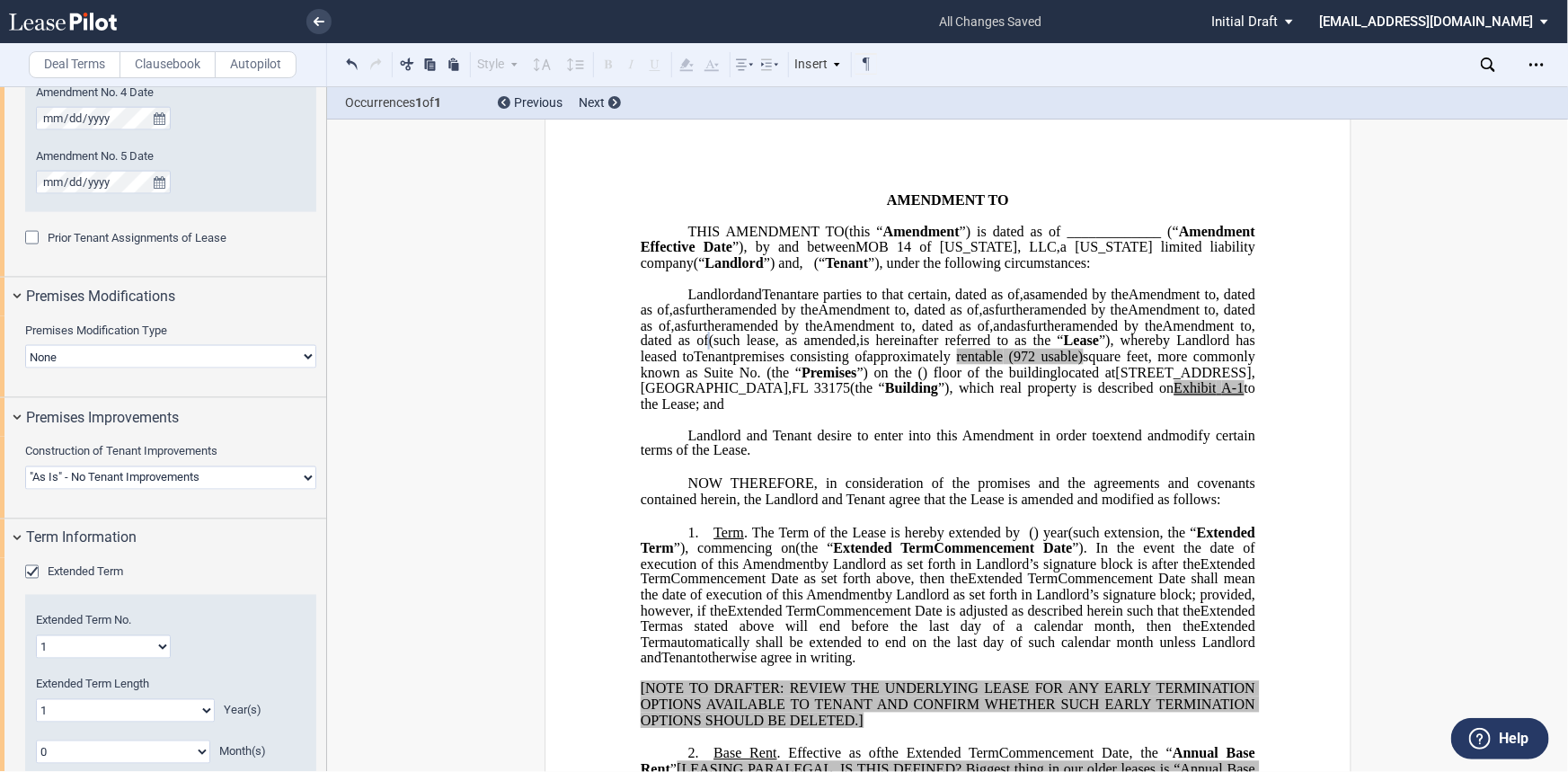
click at [131, 635] on select "1 2 3 4 5 6 7 8 9 10 11 12 13 14 15 16 17 18 19 20" at bounding box center [103, 647] width 135 height 23
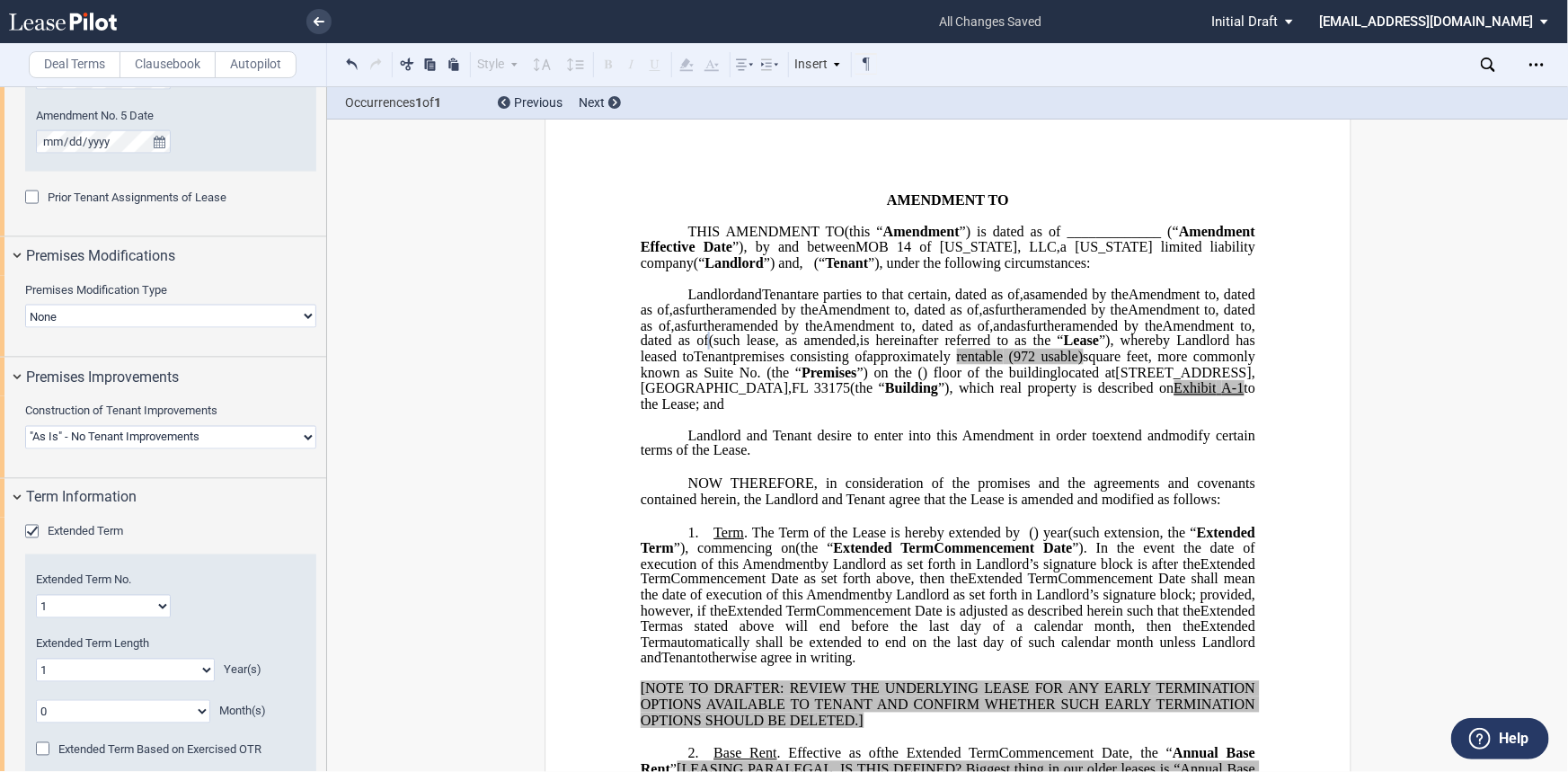
select select "number:3"
click at [36, 595] on select "1 2 3 4 5 6 7 8 9 10 11 12 13 14 15 16 17 18 19 20" at bounding box center [103, 606] width 135 height 23
